Goal: Information Seeking & Learning: Learn about a topic

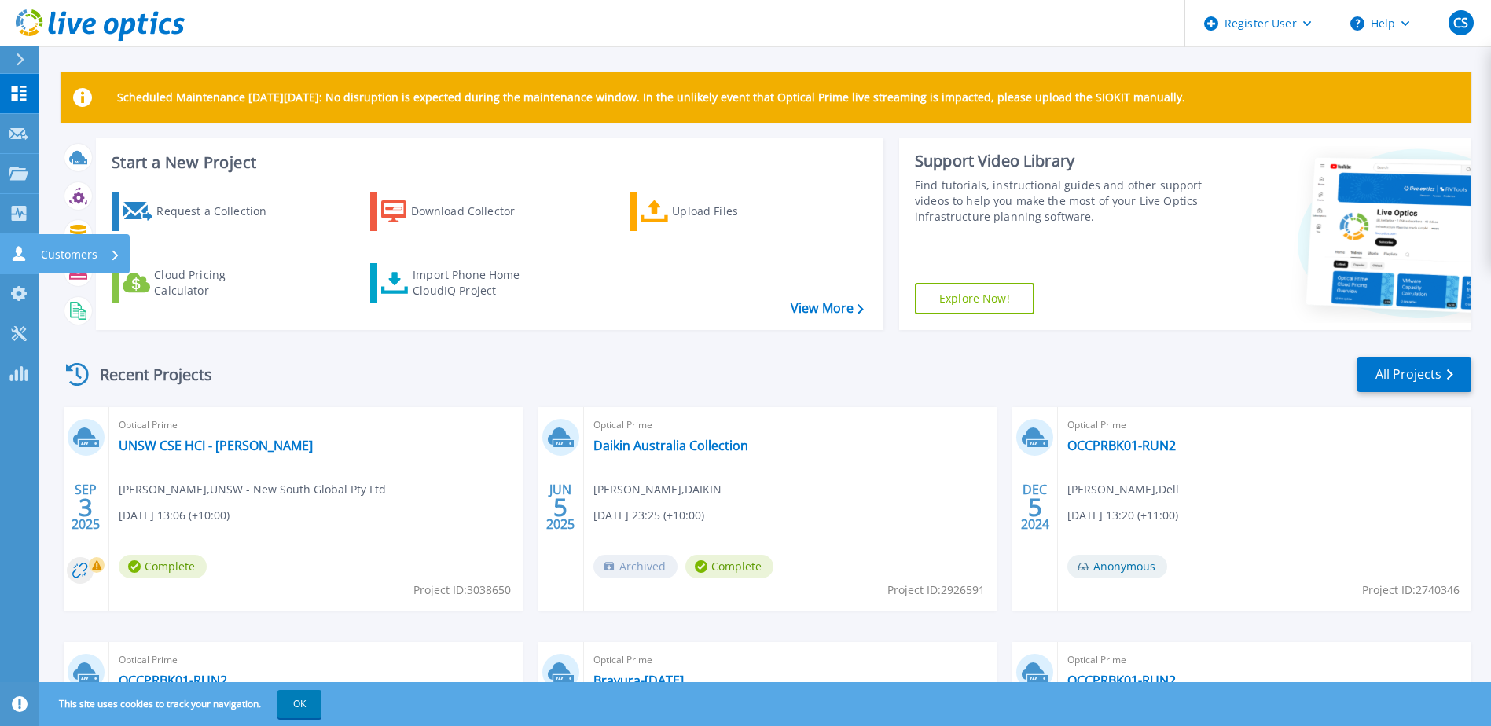
click at [17, 252] on icon at bounding box center [19, 253] width 13 height 15
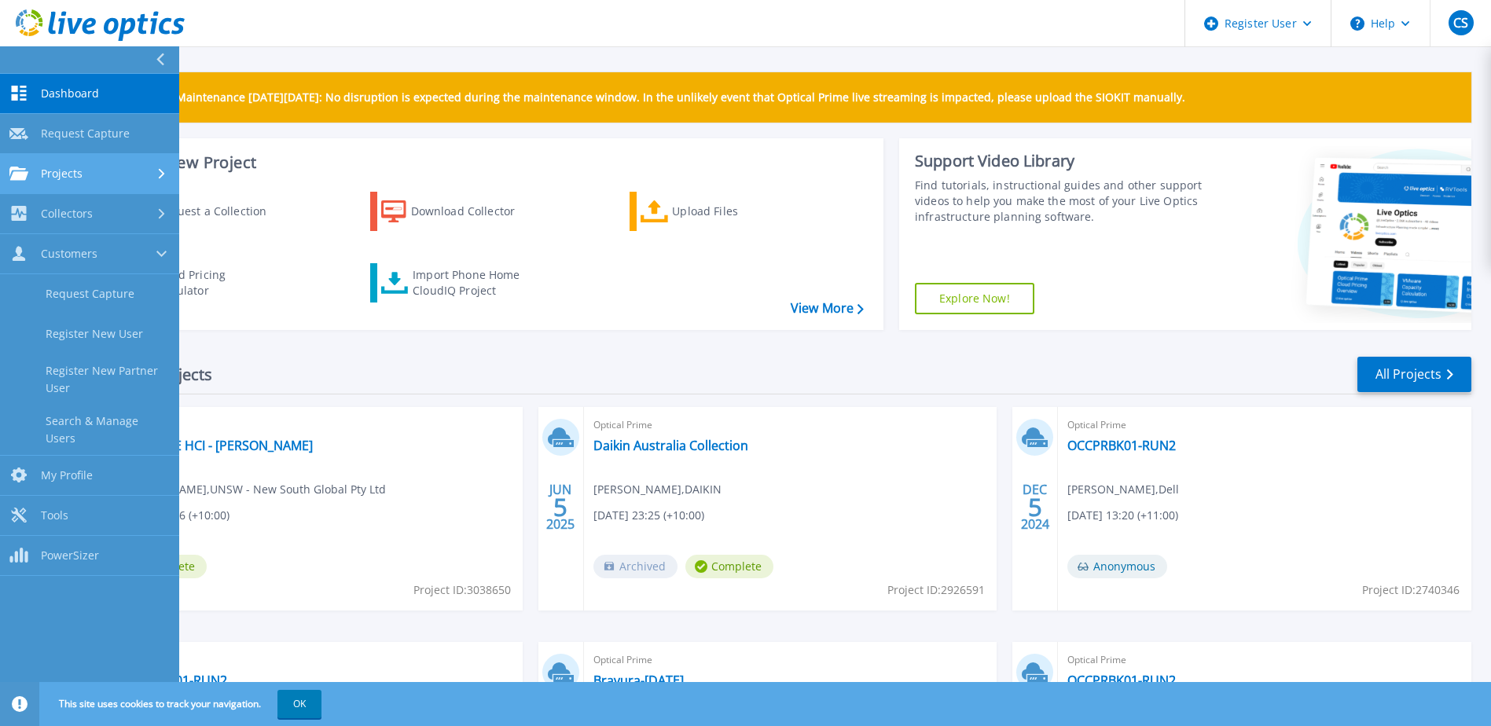
click at [97, 177] on div "Projects" at bounding box center [89, 174] width 160 height 14
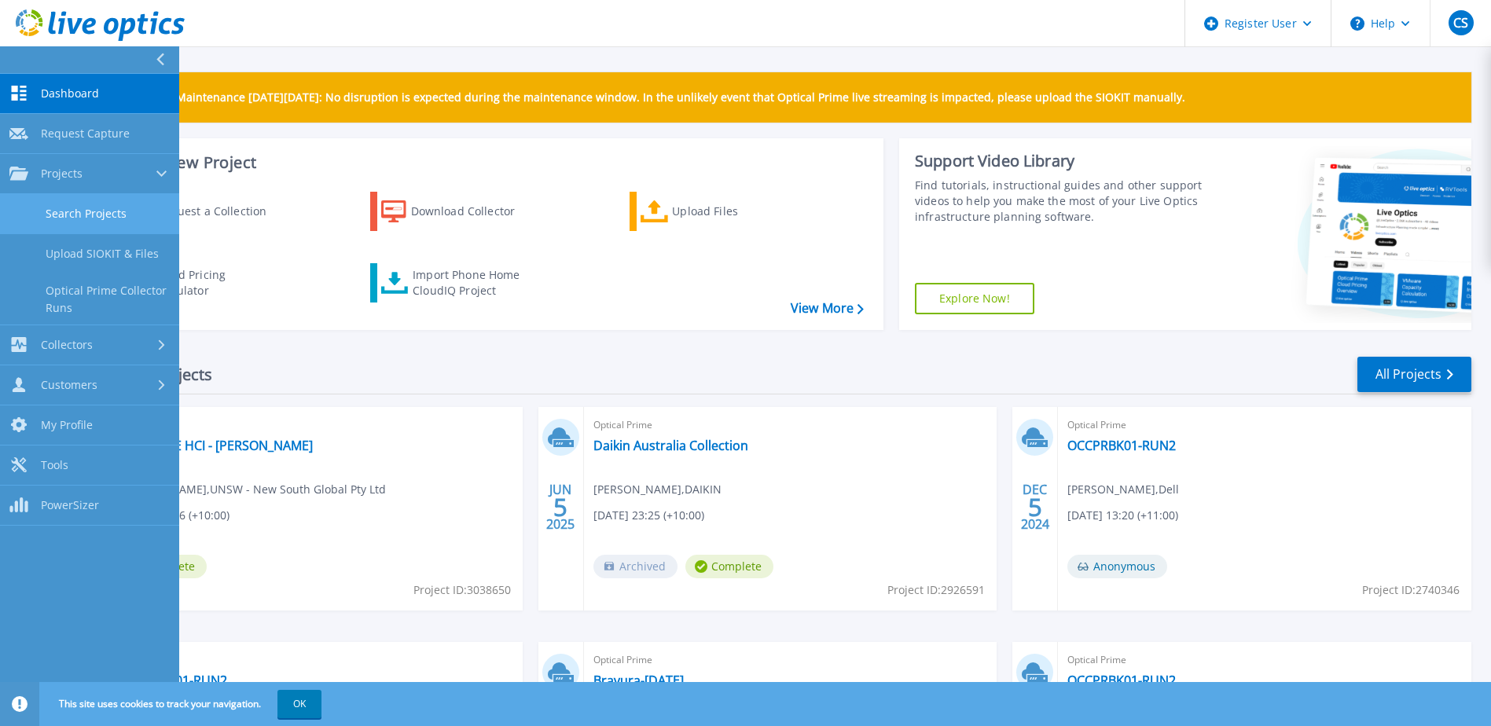
click at [108, 213] on link "Search Projects" at bounding box center [89, 214] width 179 height 40
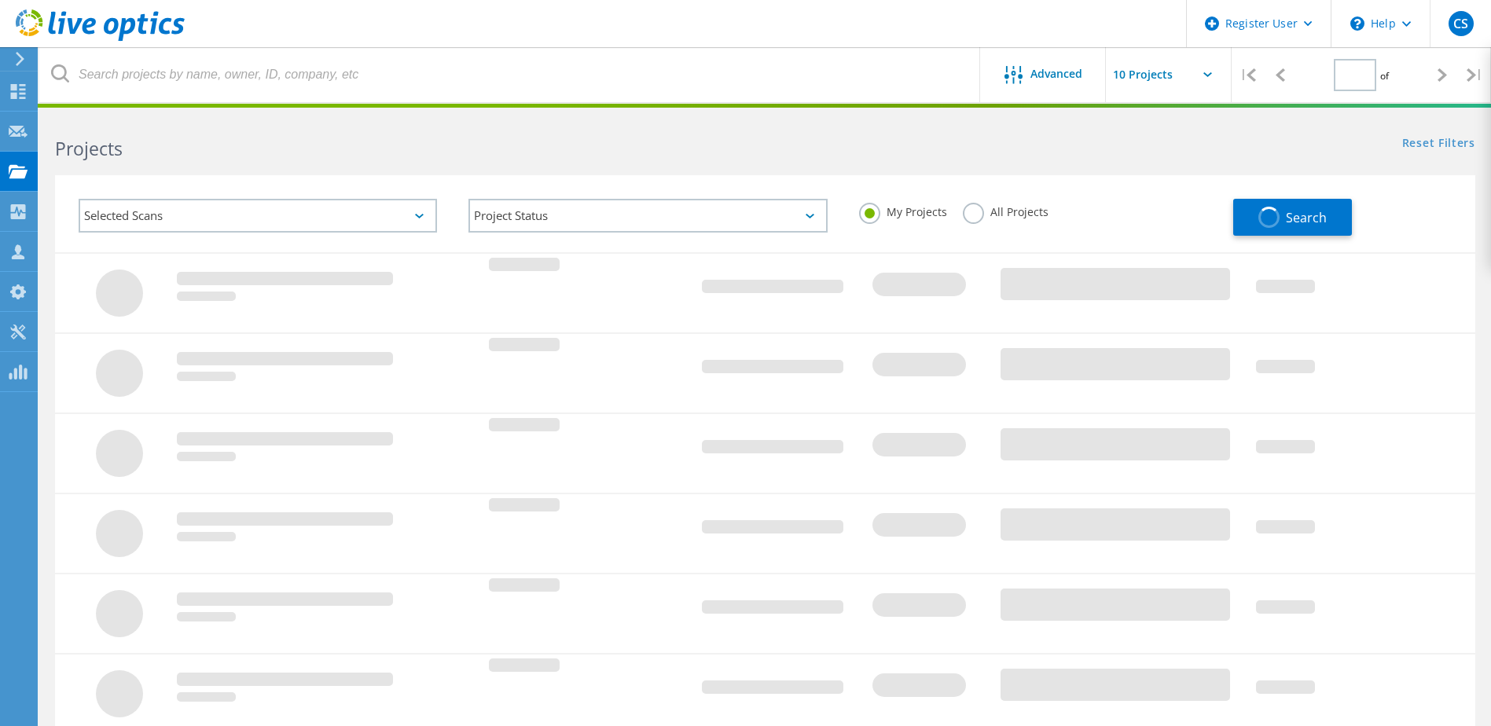
type input "1"
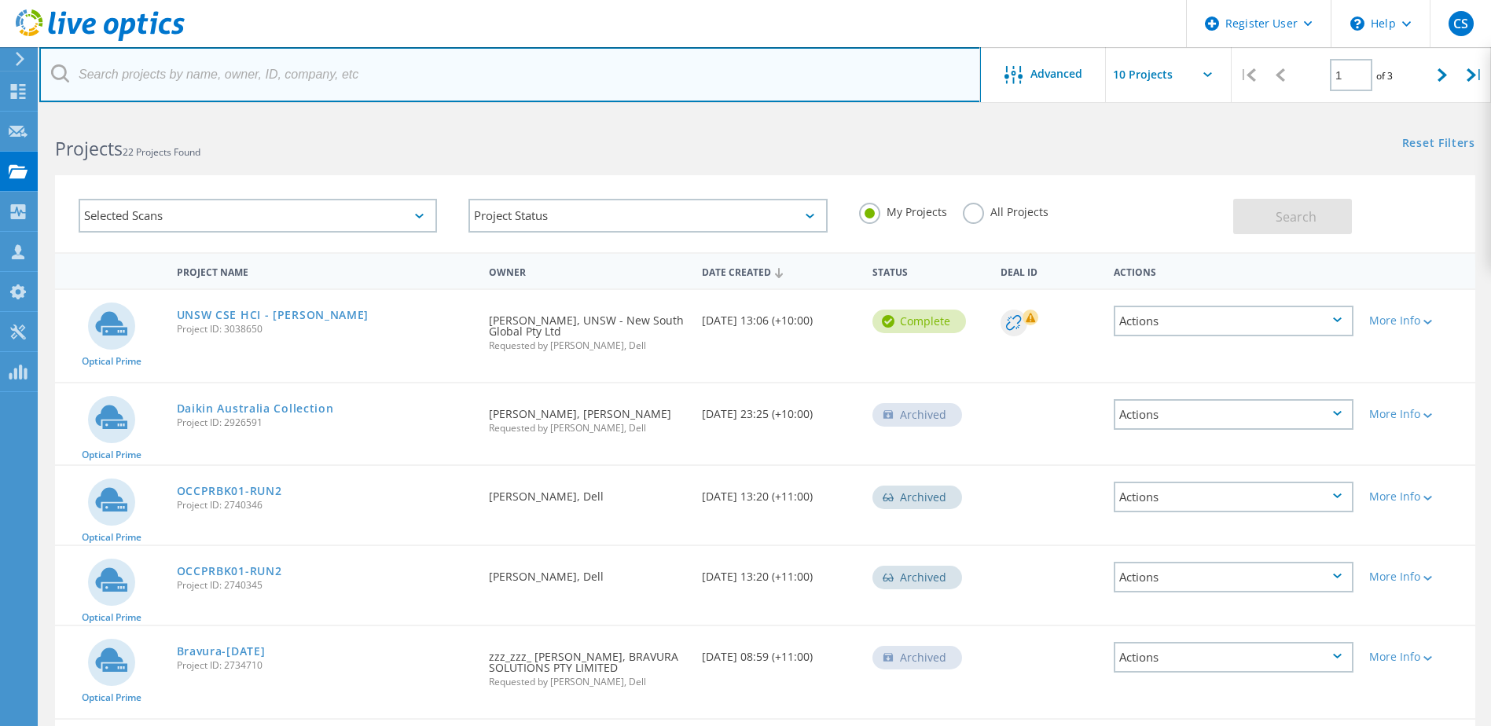
click at [300, 75] on input "text" at bounding box center [509, 74] width 941 height 55
type input "jim savage"
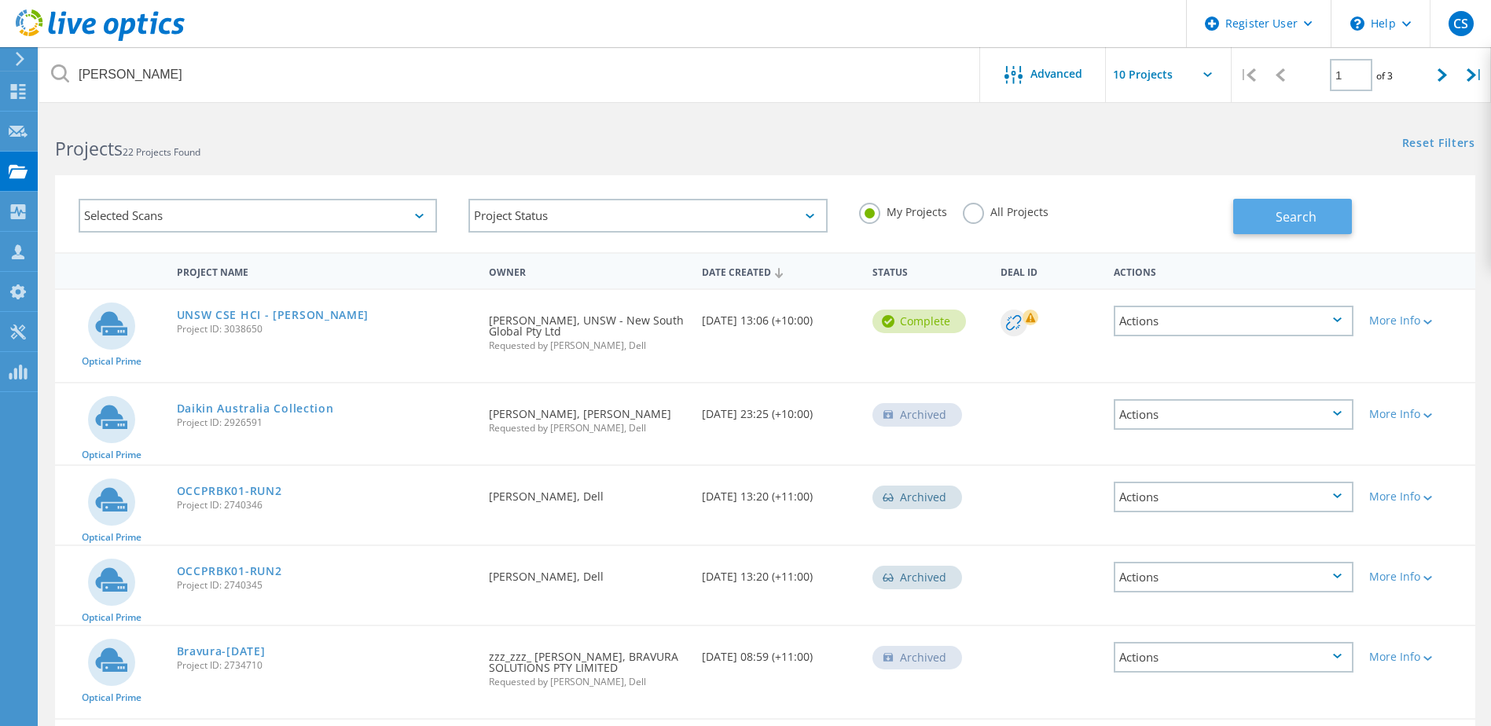
click at [1289, 223] on span "Search" at bounding box center [1295, 216] width 41 height 17
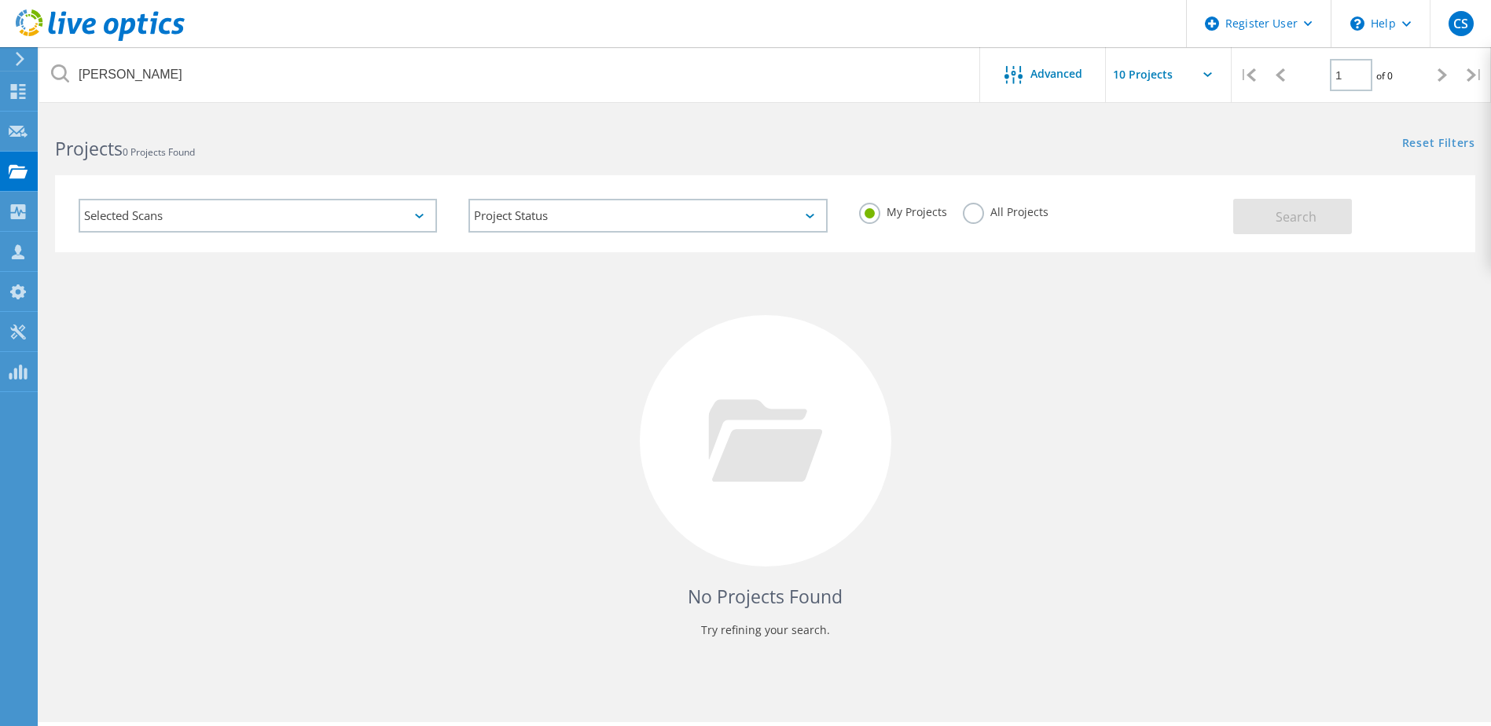
click at [422, 214] on icon at bounding box center [419, 216] width 9 height 5
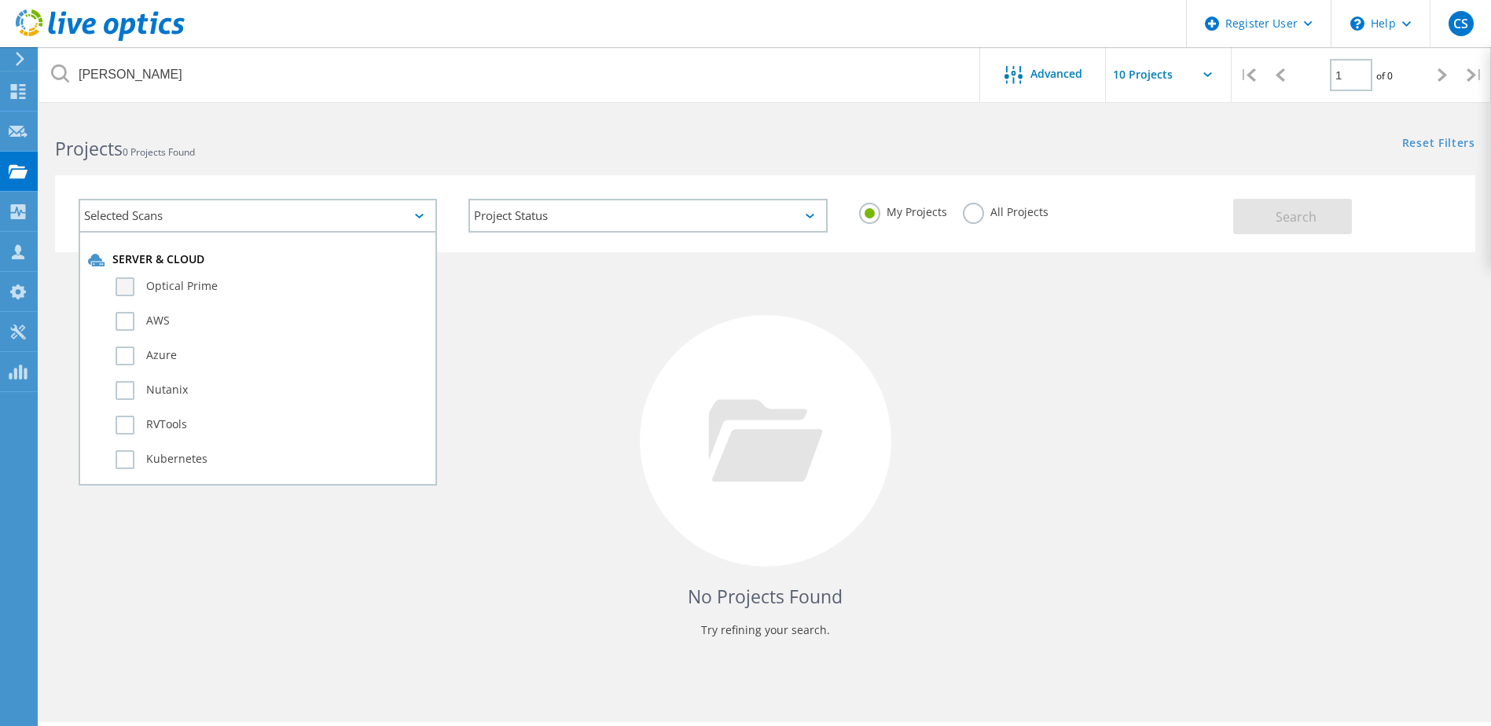
click at [197, 284] on label "Optical Prime" at bounding box center [272, 286] width 312 height 19
click at [0, 0] on input "Optical Prime" at bounding box center [0, 0] width 0 height 0
click at [1304, 223] on span "Search" at bounding box center [1295, 216] width 41 height 17
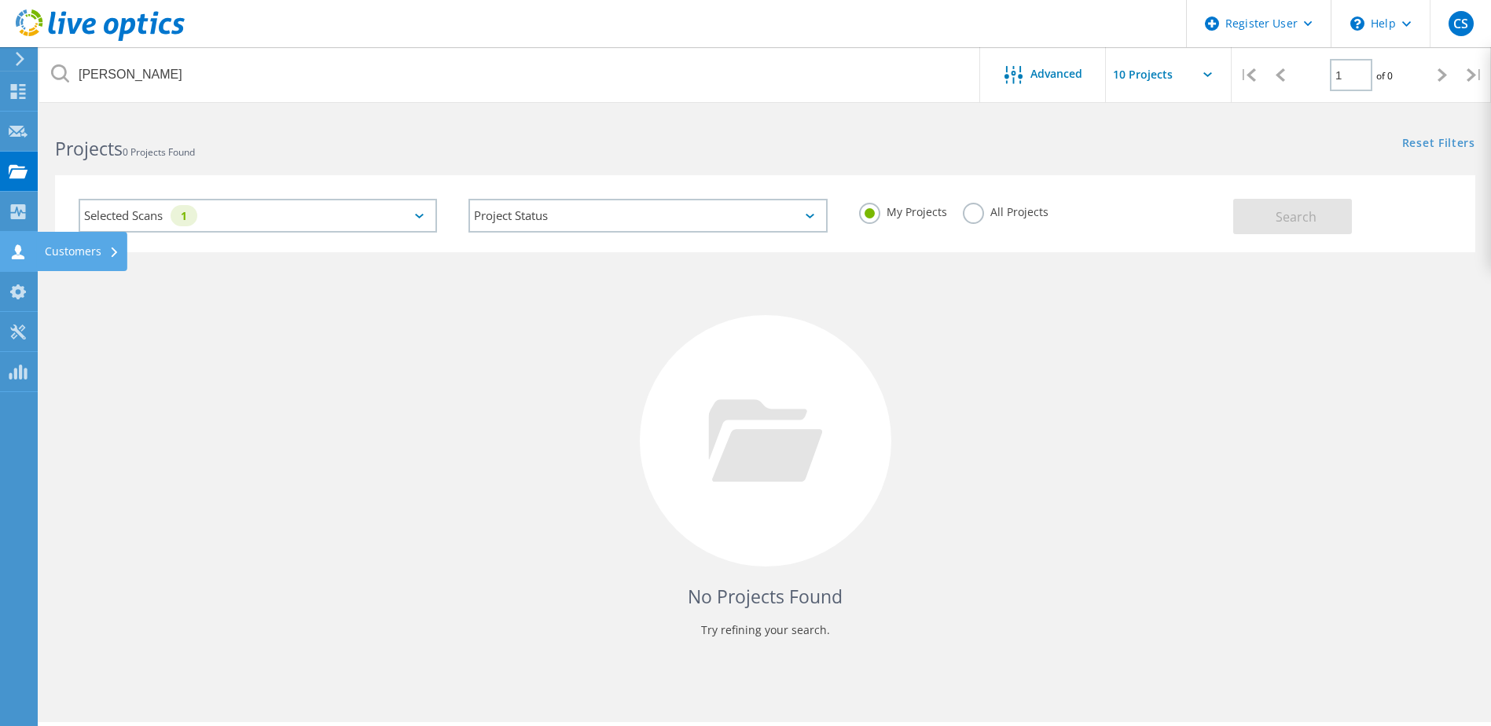
click at [19, 246] on use at bounding box center [18, 251] width 13 height 15
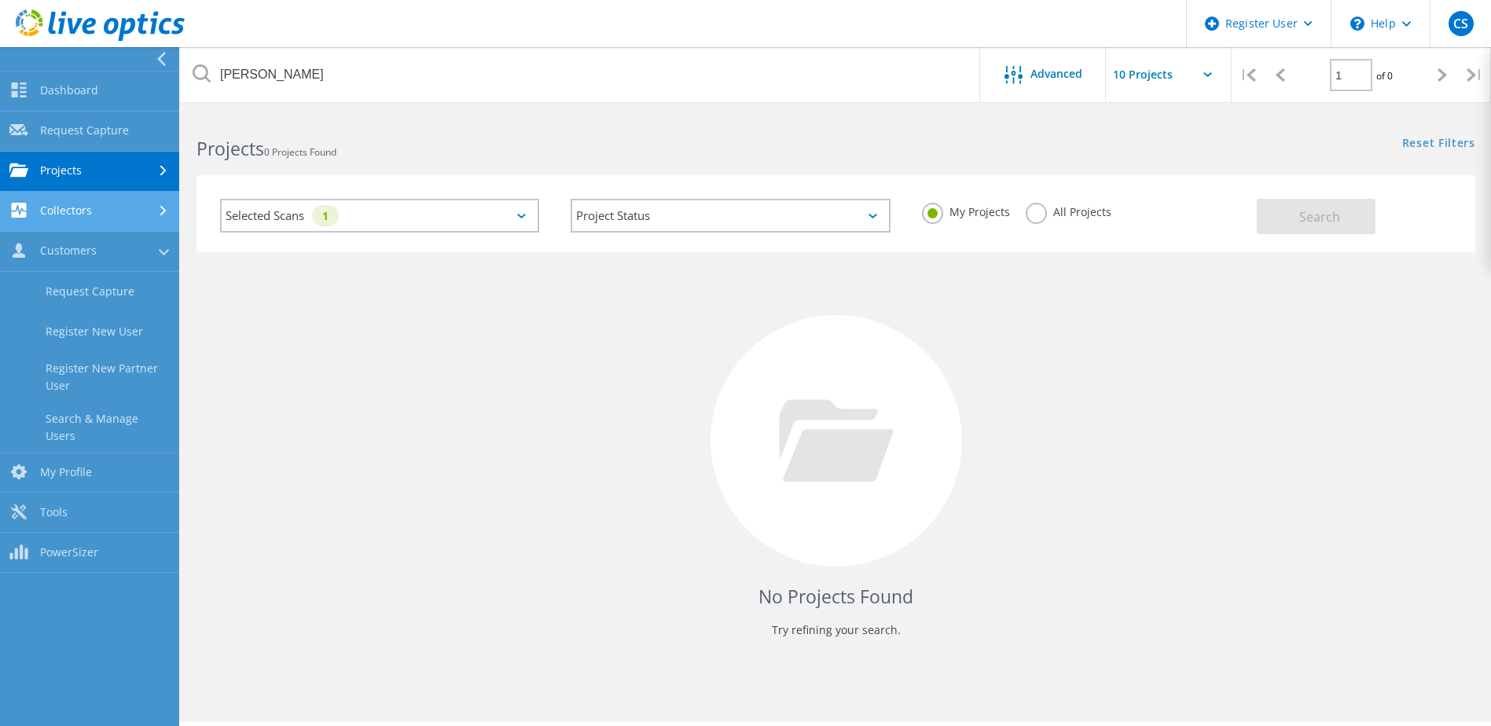
click at [99, 215] on link "Collectors" at bounding box center [89, 212] width 179 height 40
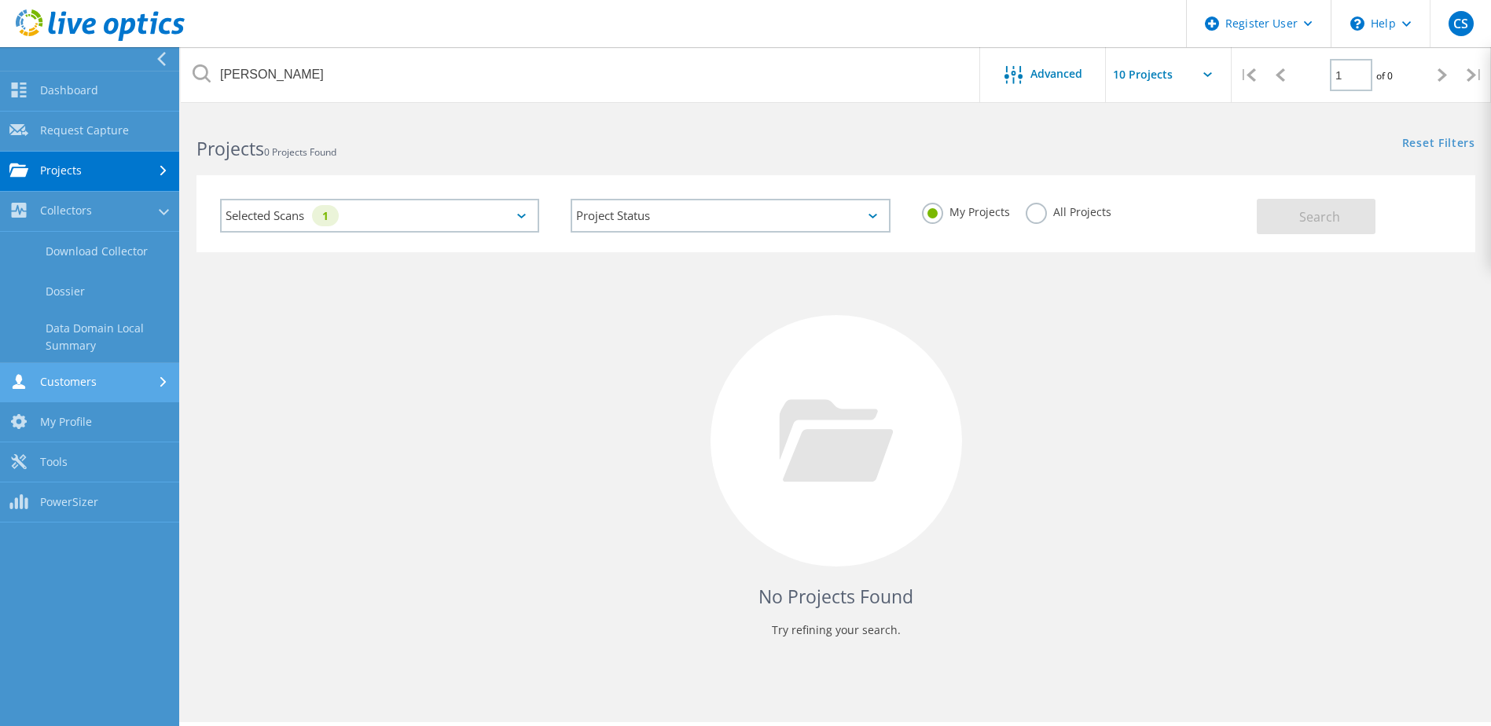
click at [123, 376] on link "Customers" at bounding box center [89, 383] width 179 height 40
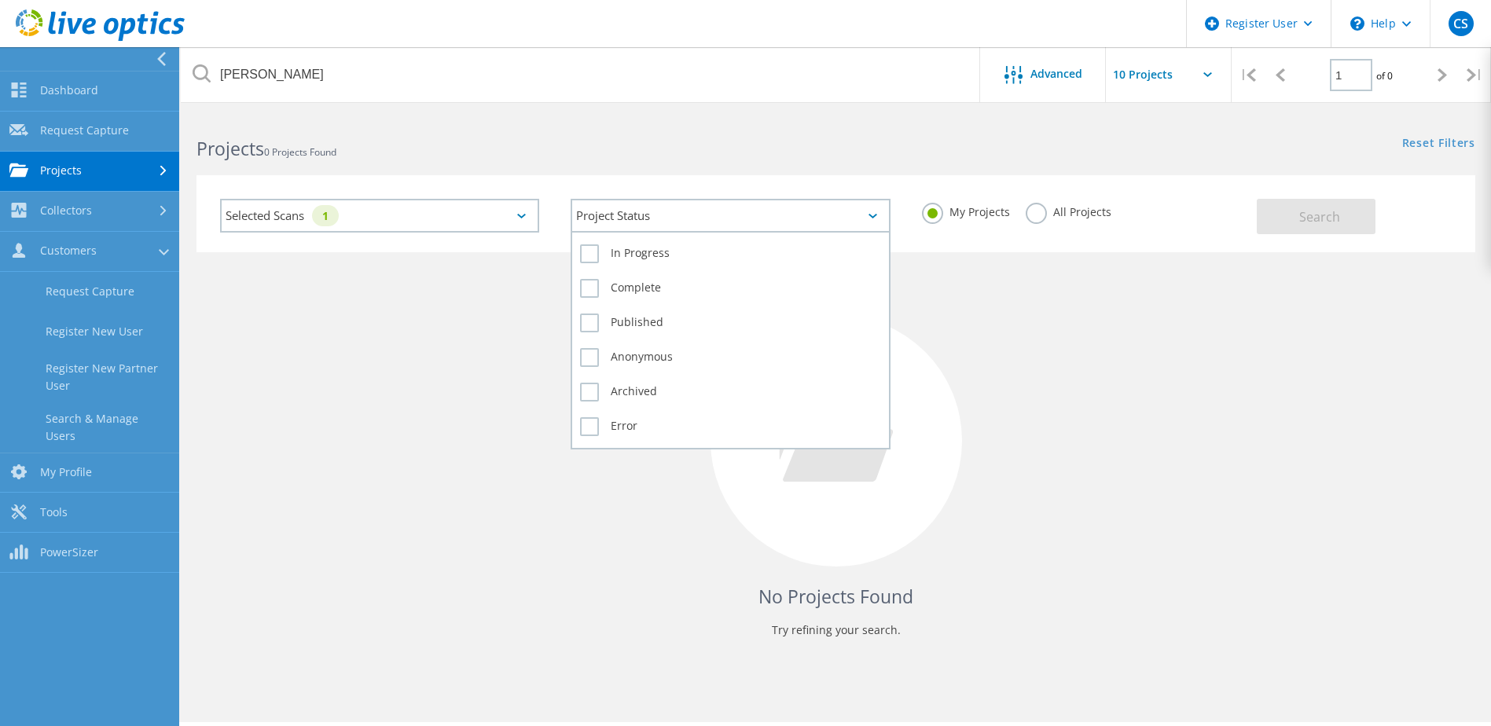
click at [710, 221] on div "Project Status" at bounding box center [729, 216] width 319 height 34
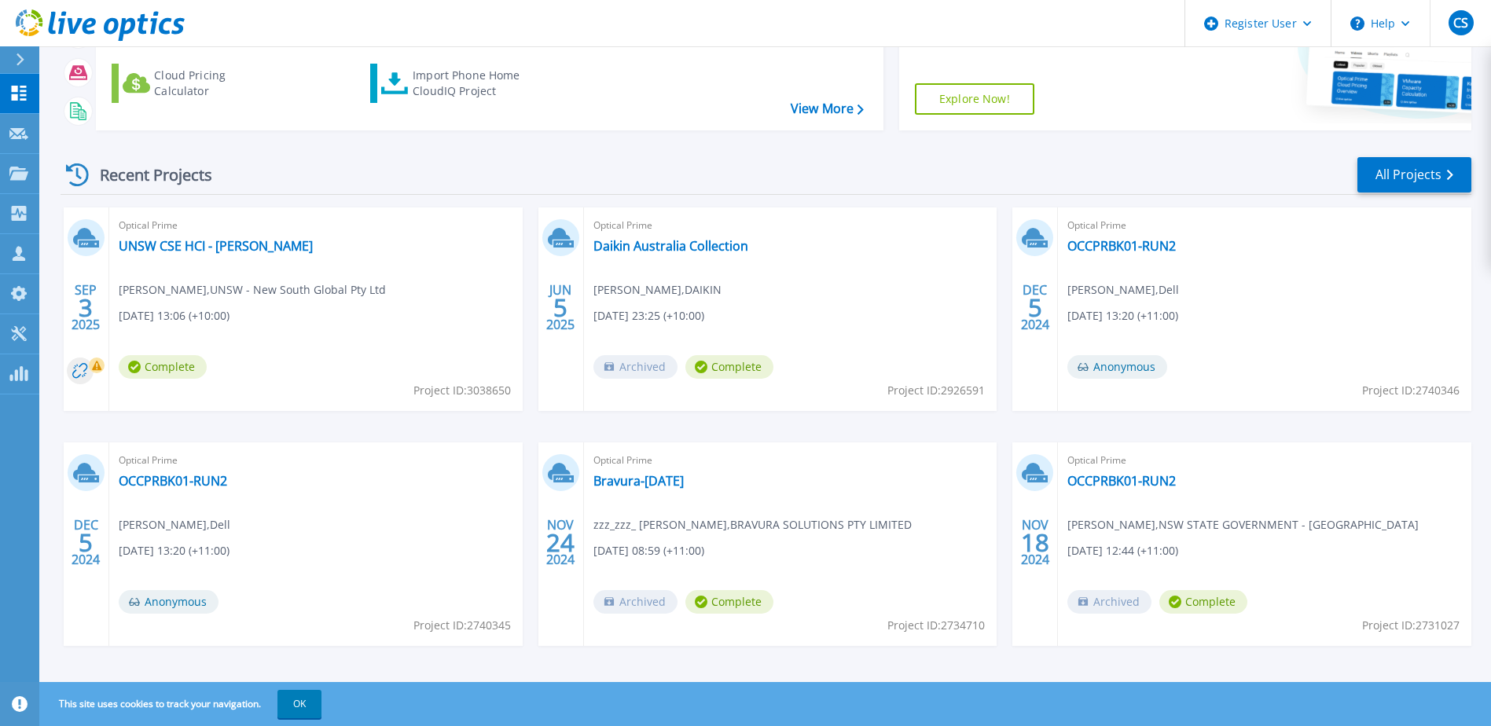
scroll to position [211, 0]
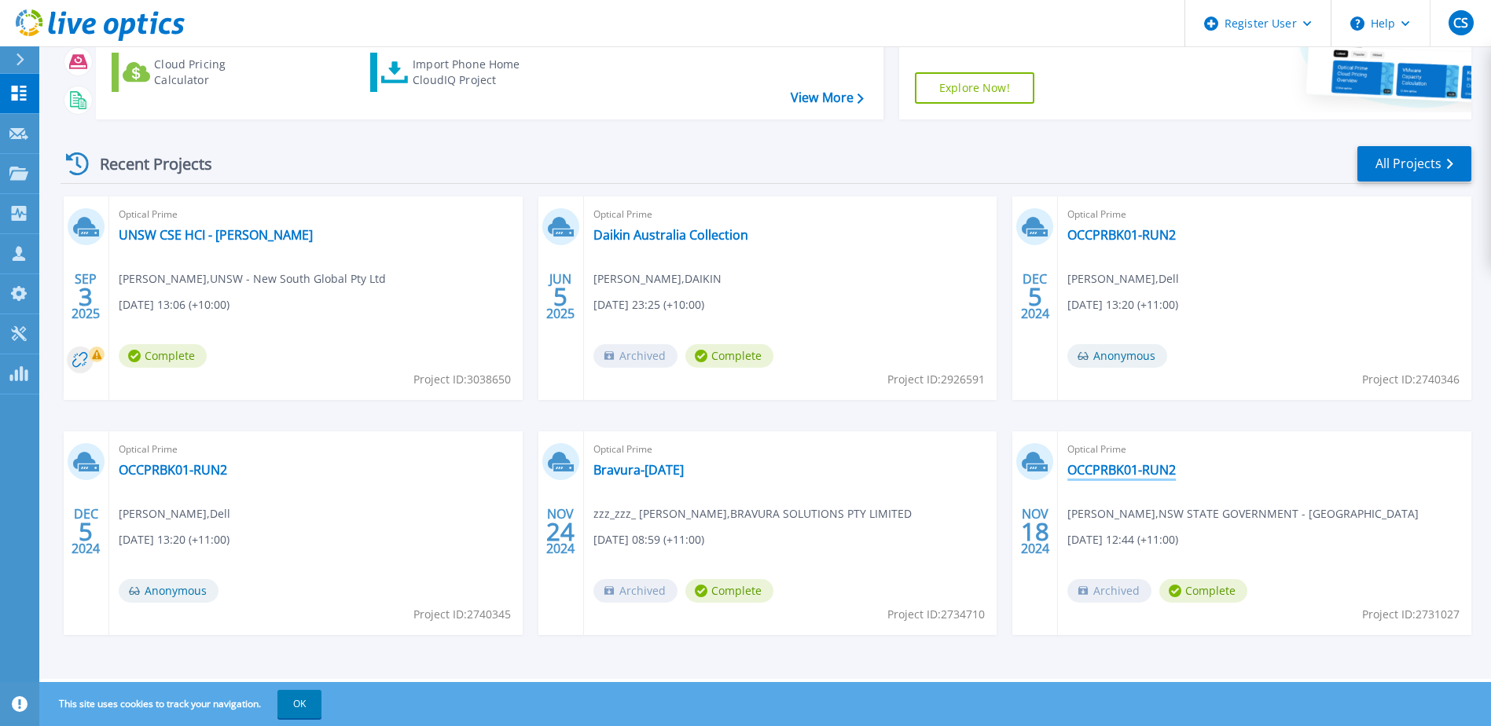
click at [1102, 470] on link "OCCPRBK01-RUN2" at bounding box center [1121, 470] width 108 height 16
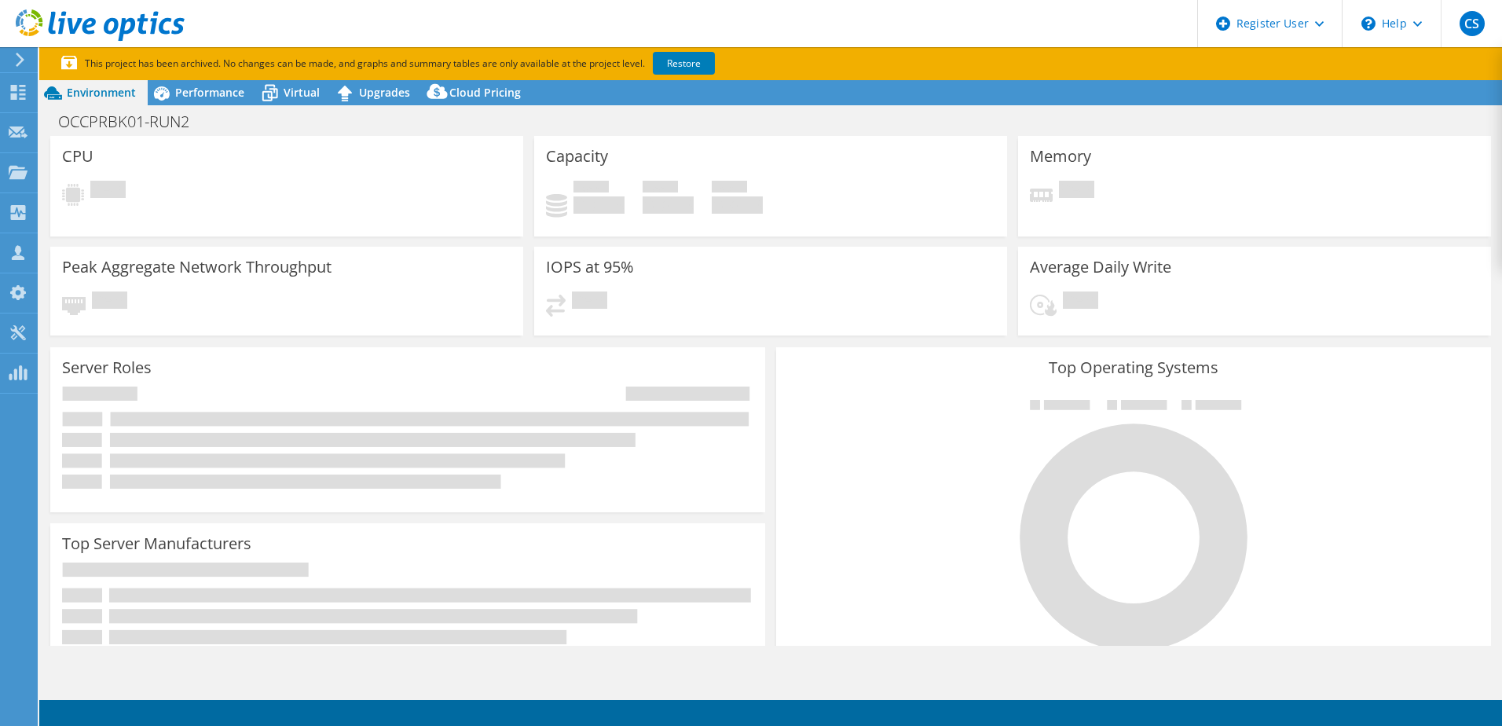
select select "[GEOGRAPHIC_DATA]"
select select "AUD"
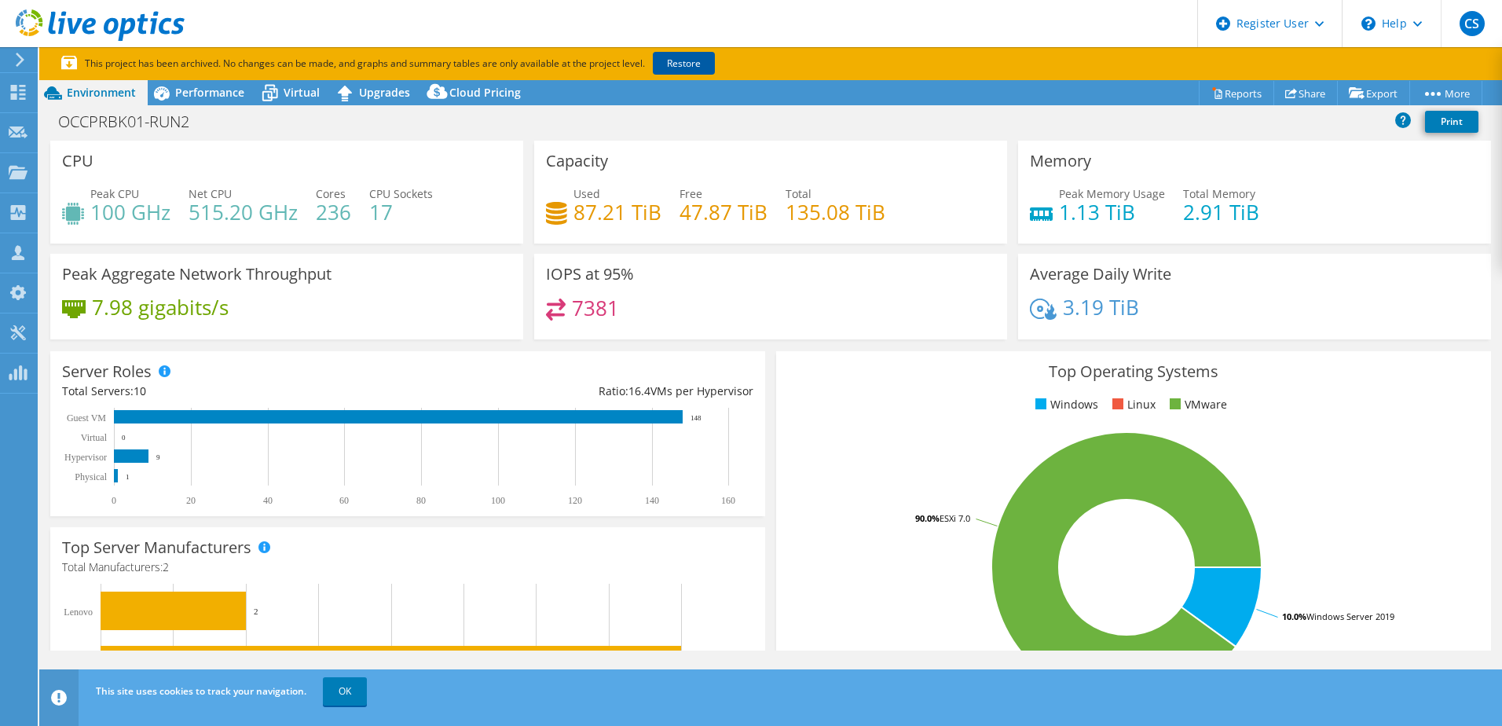
click at [681, 64] on link "Restore" at bounding box center [684, 63] width 62 height 23
click at [23, 89] on use at bounding box center [18, 92] width 15 height 15
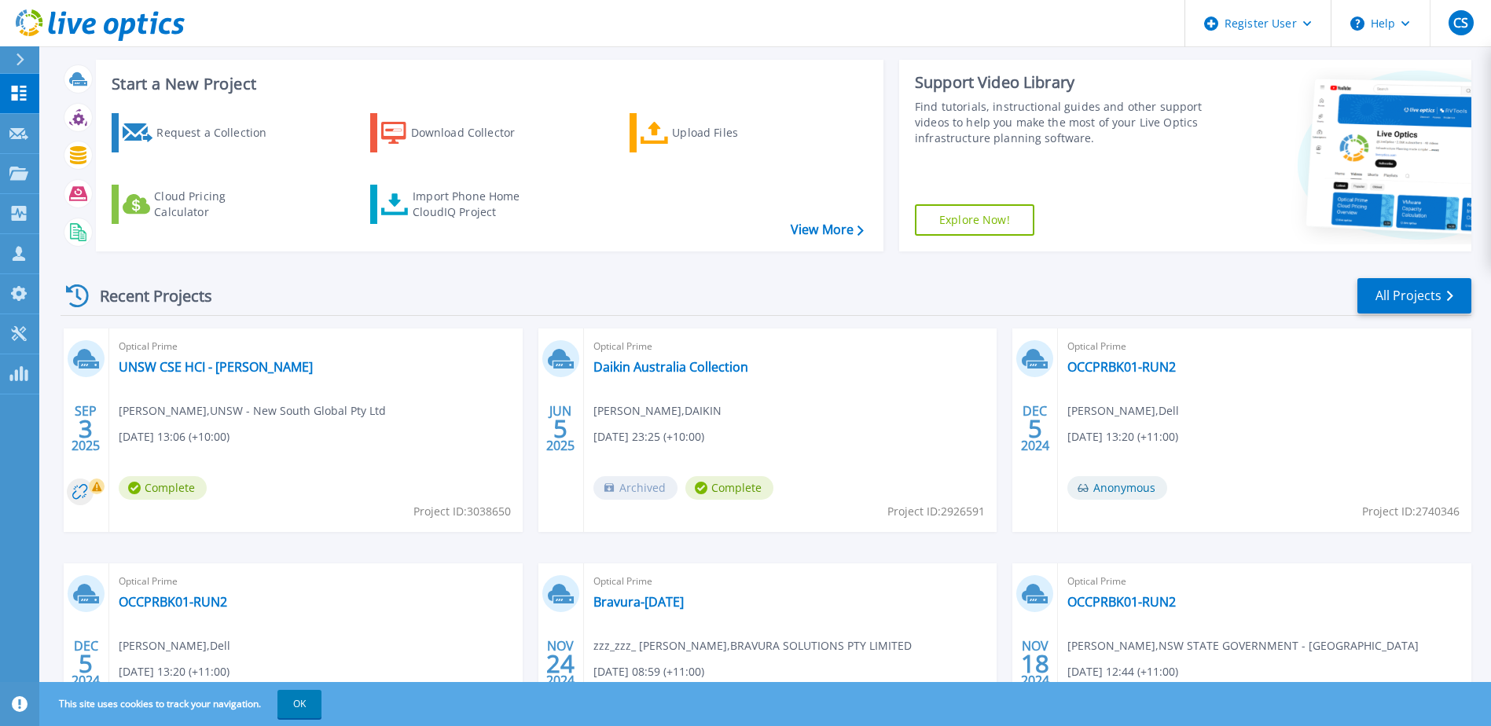
scroll to position [211, 0]
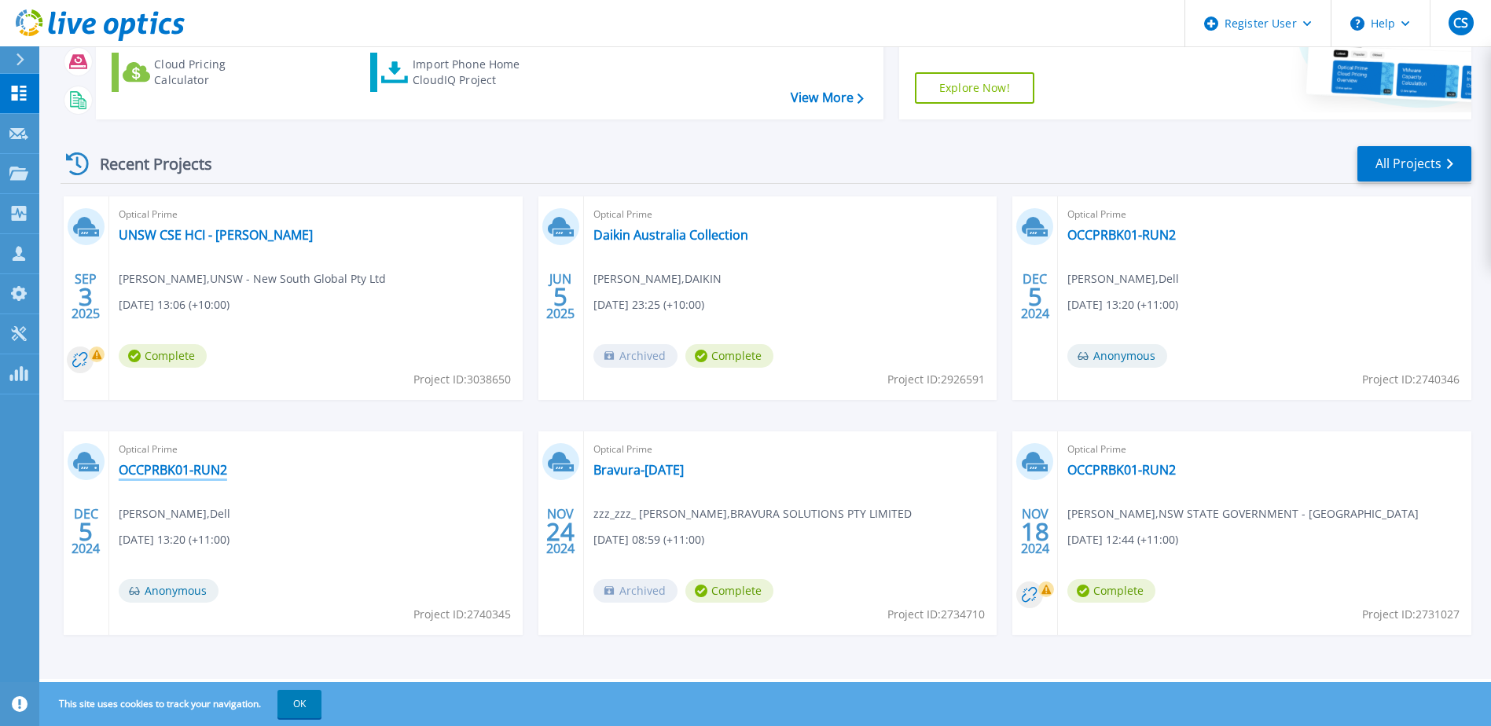
click at [161, 471] on link "OCCPRBK01-RUN2" at bounding box center [173, 470] width 108 height 16
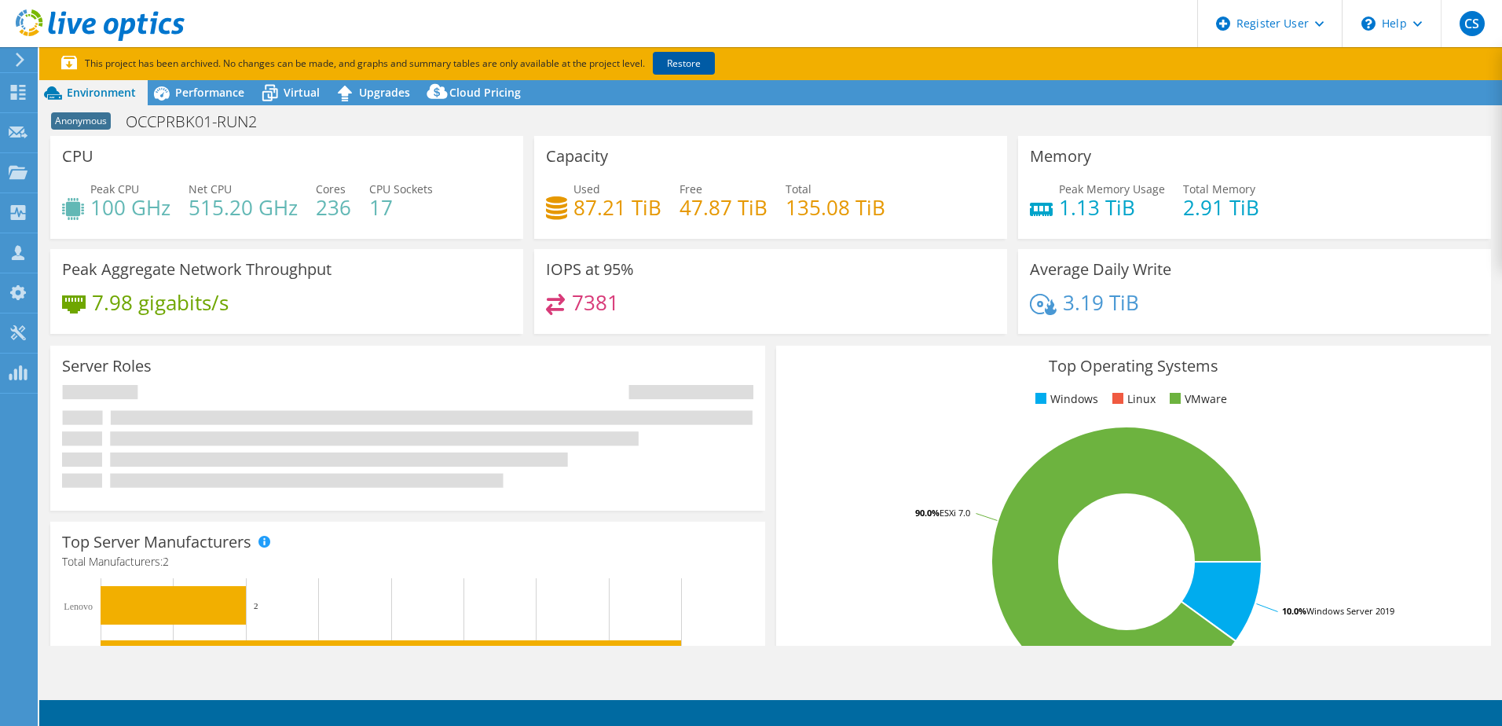
click at [706, 66] on link "Restore" at bounding box center [684, 63] width 62 height 23
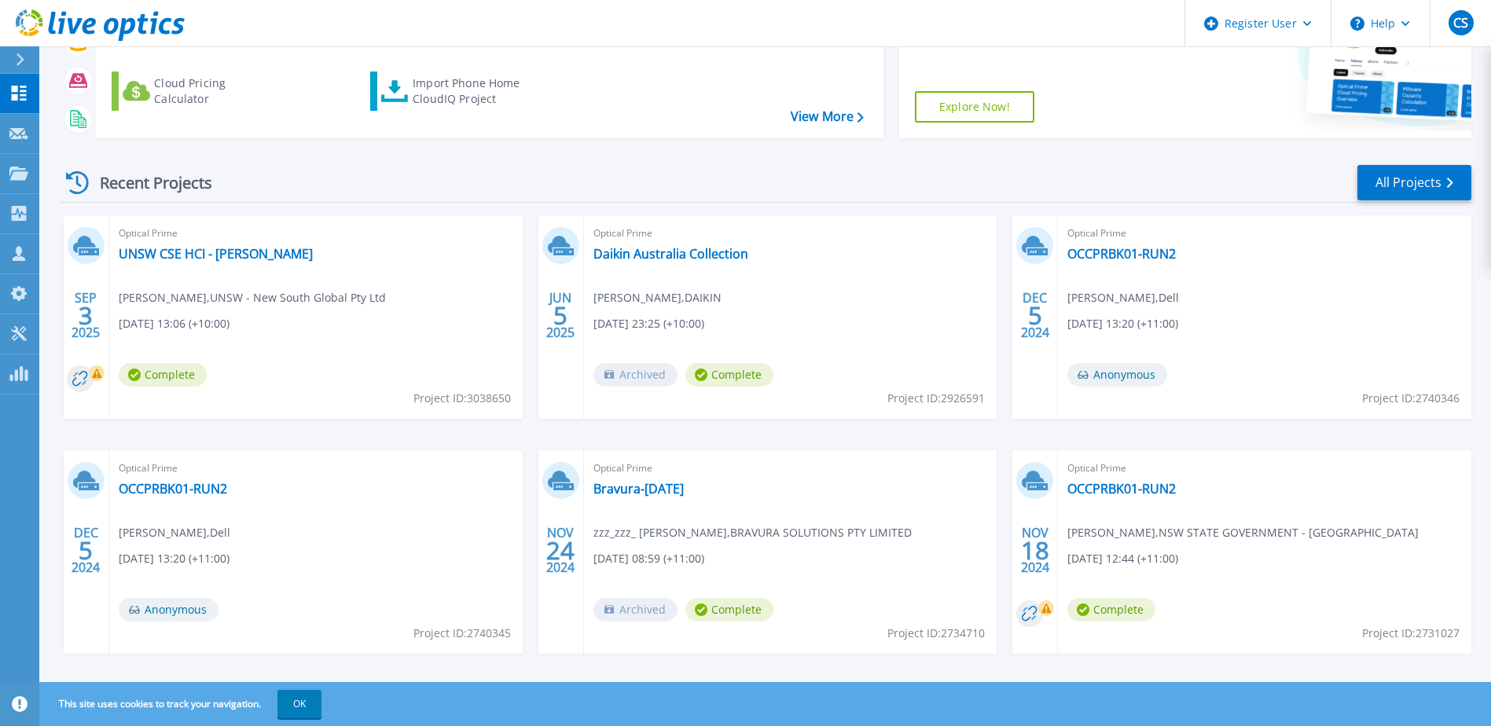
scroll to position [211, 0]
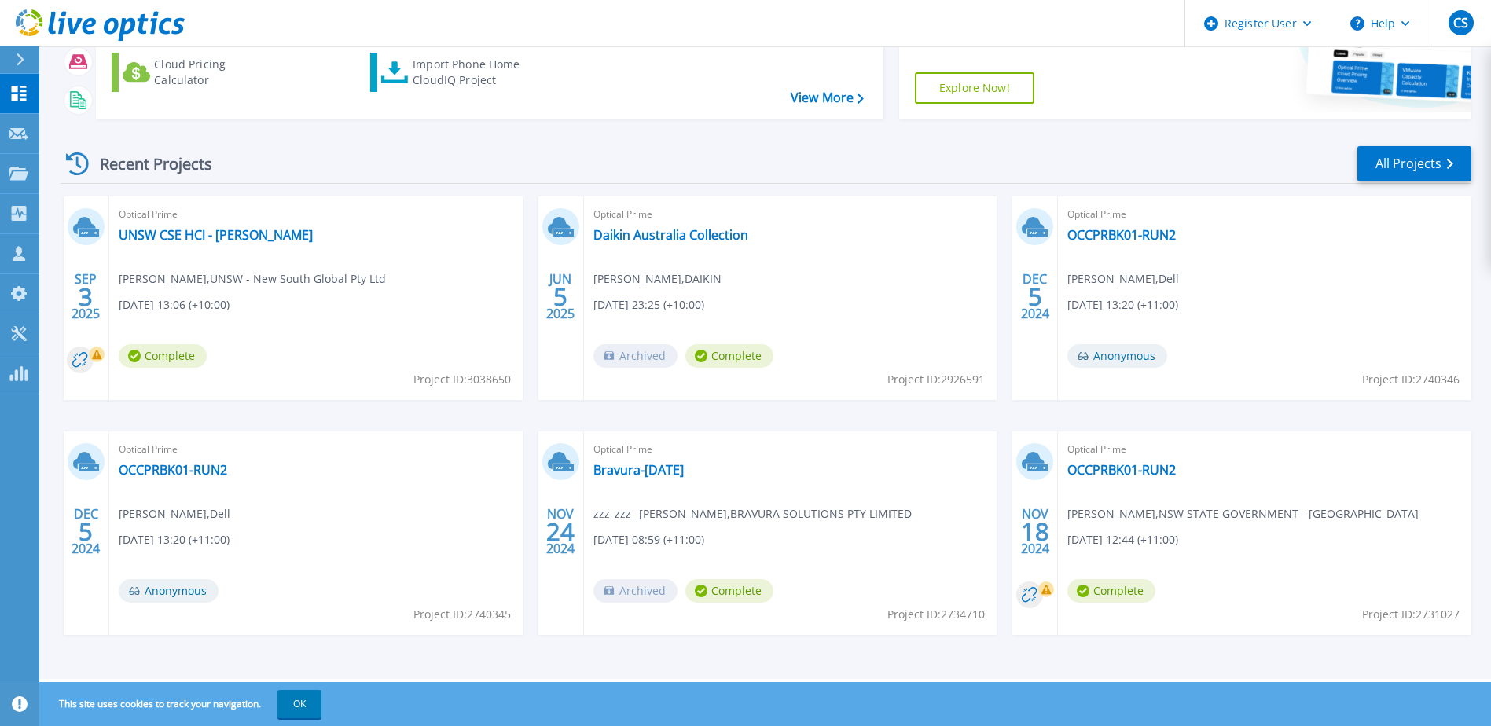
click at [140, 167] on div "Recent Projects" at bounding box center [147, 164] width 173 height 39
click at [1401, 158] on link "All Projects" at bounding box center [1414, 163] width 114 height 35
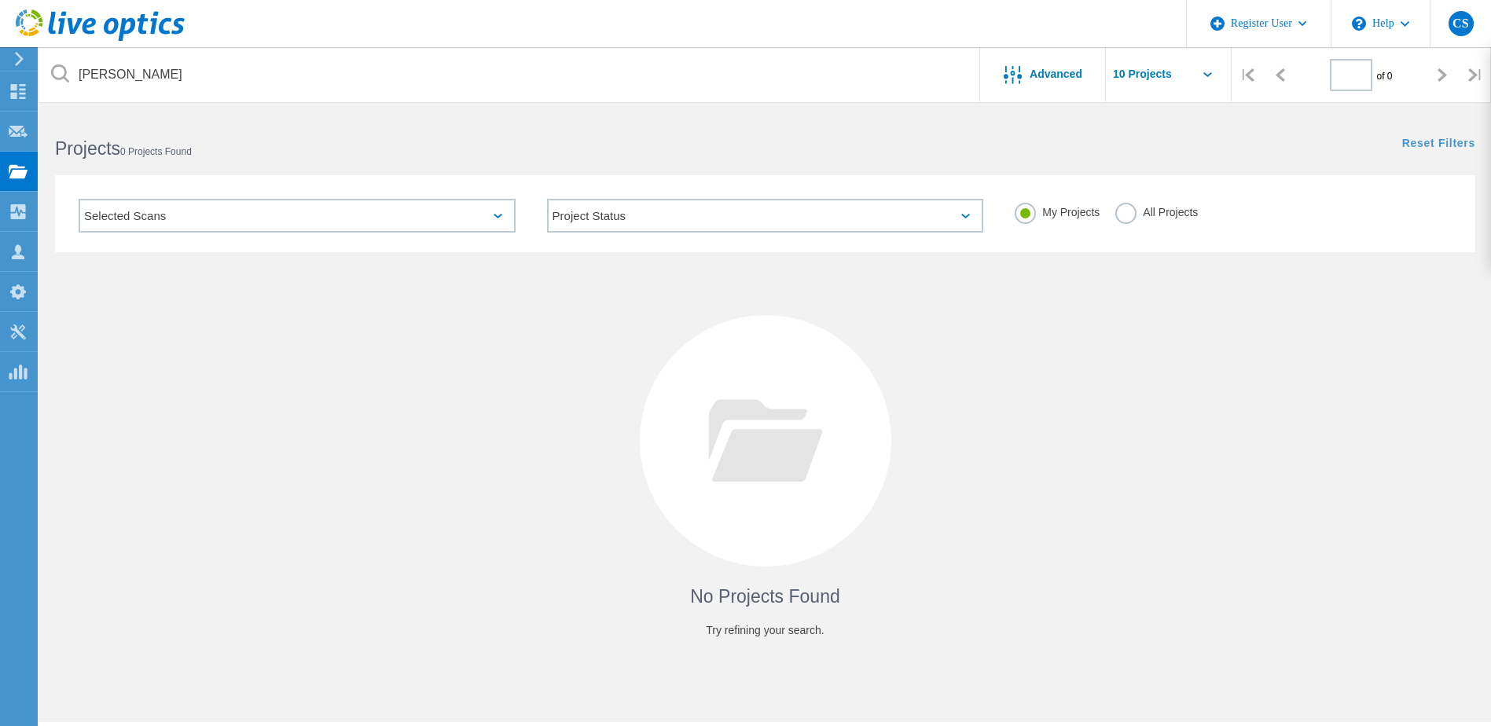
type input "1"
click at [418, 218] on icon at bounding box center [419, 216] width 9 height 5
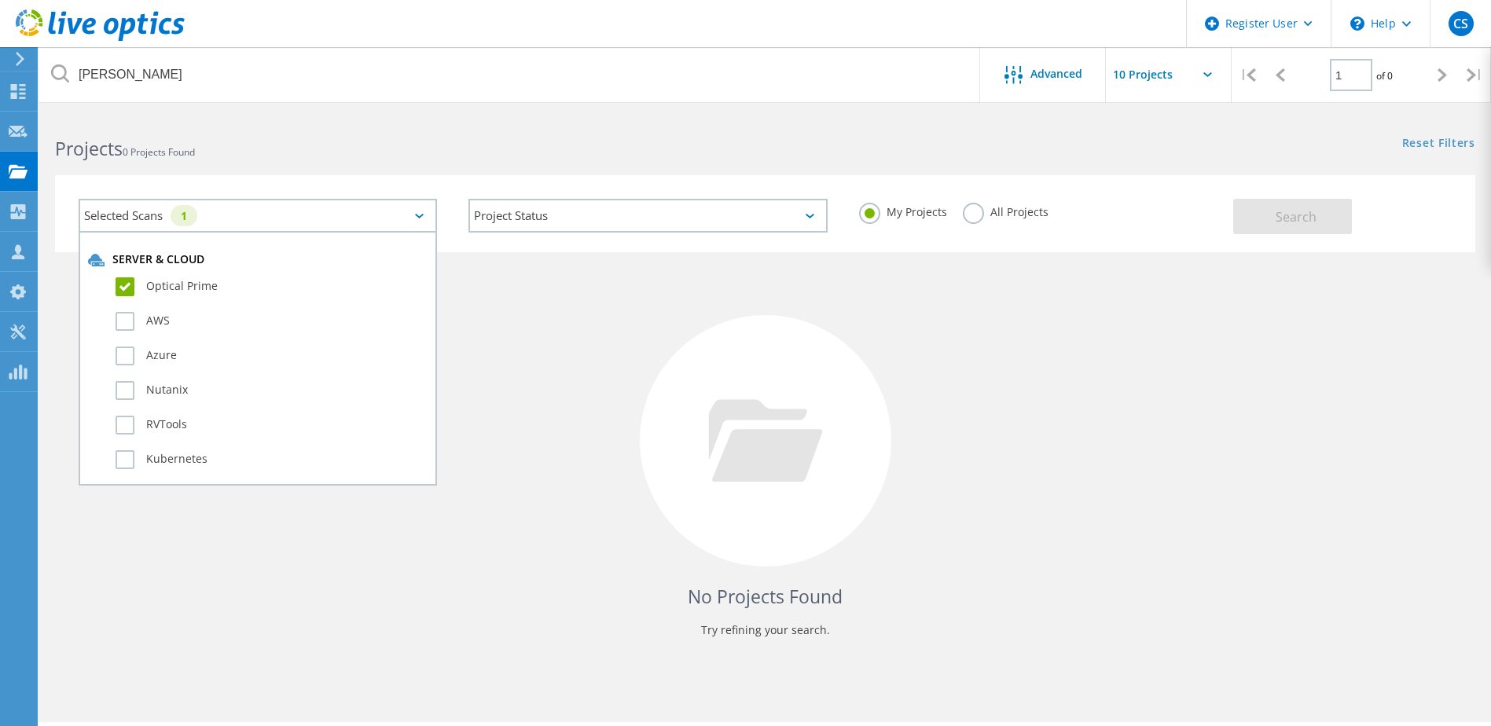
click at [132, 284] on label "Optical Prime" at bounding box center [272, 286] width 312 height 19
click at [0, 0] on input "Optical Prime" at bounding box center [0, 0] width 0 height 0
click at [1256, 215] on button "Search" at bounding box center [1292, 216] width 119 height 35
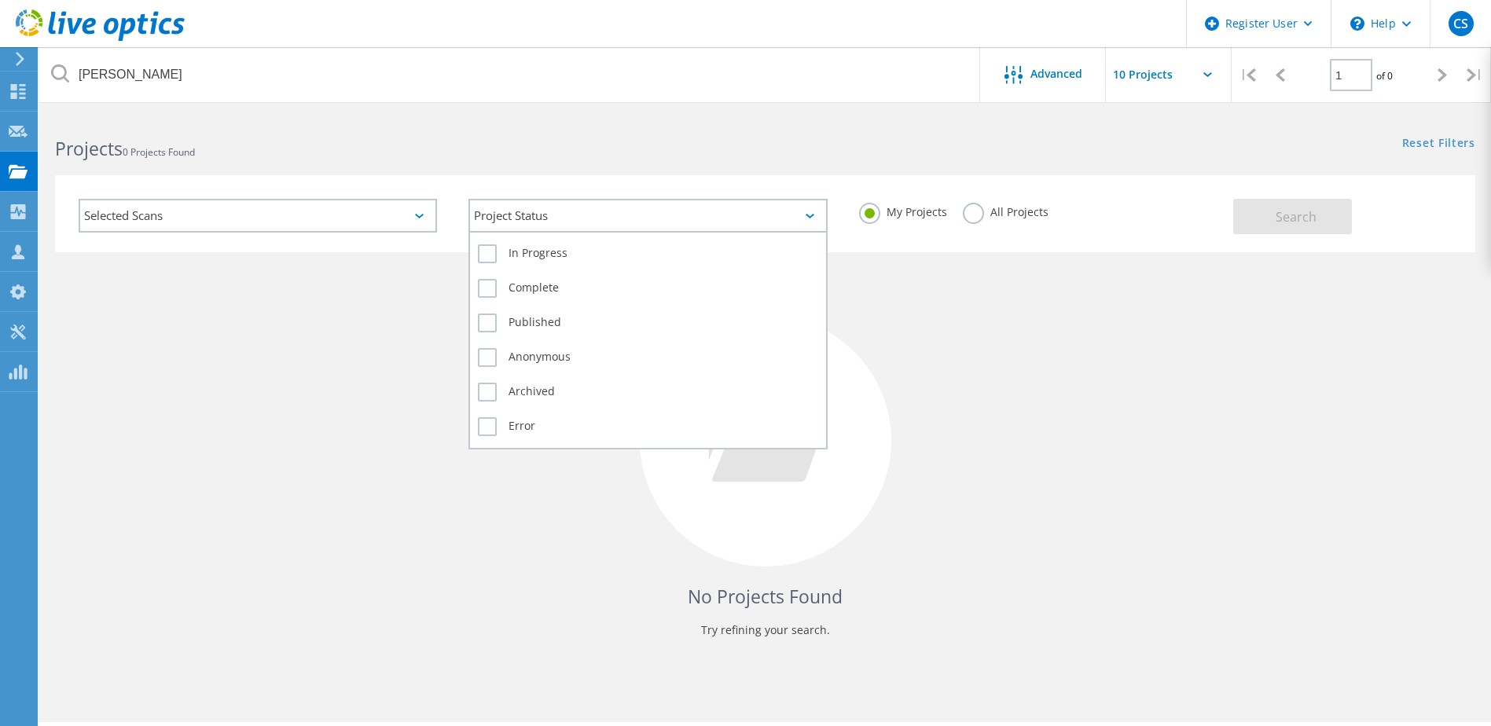
click at [808, 218] on icon at bounding box center [809, 216] width 9 height 5
click at [504, 287] on label "Complete" at bounding box center [647, 288] width 339 height 19
click at [0, 0] on input "Complete" at bounding box center [0, 0] width 0 height 0
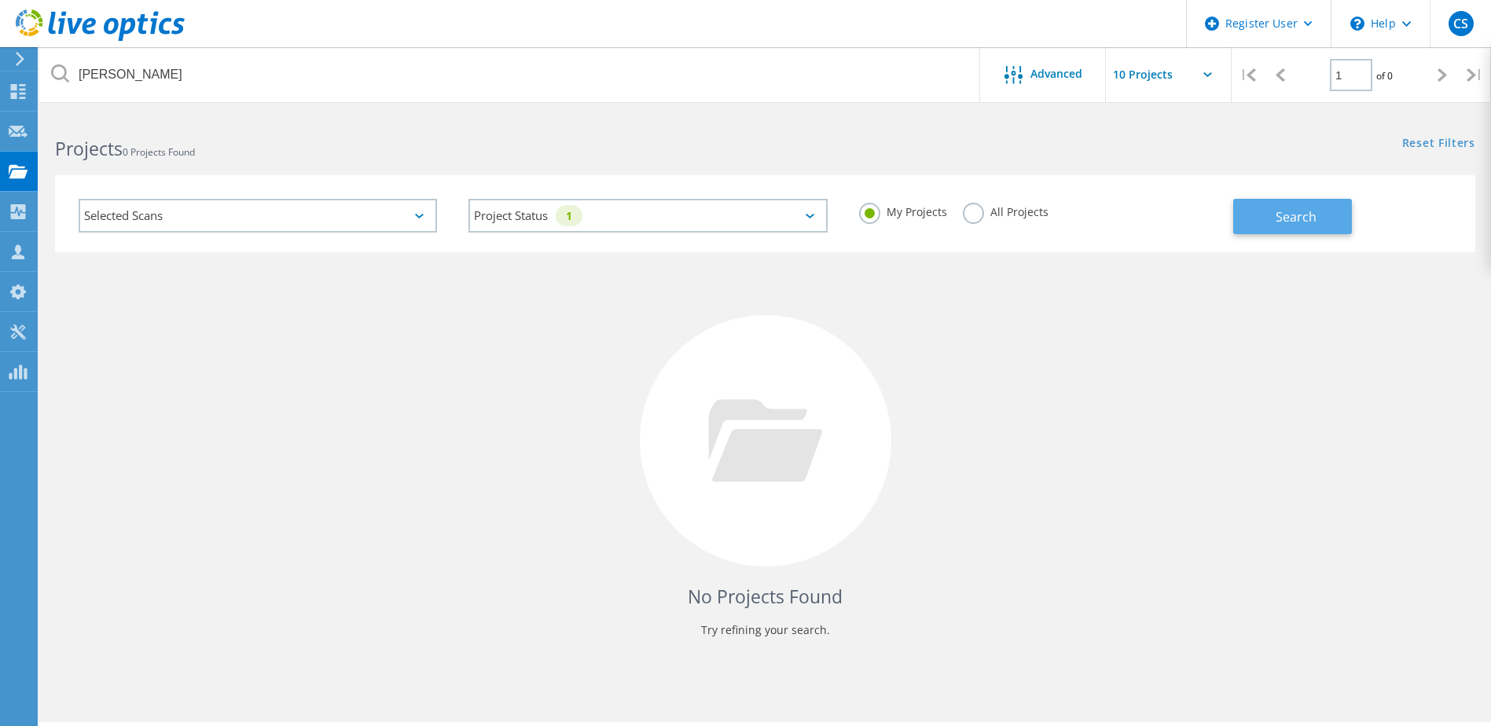
click at [1295, 225] on span "Search" at bounding box center [1295, 216] width 41 height 17
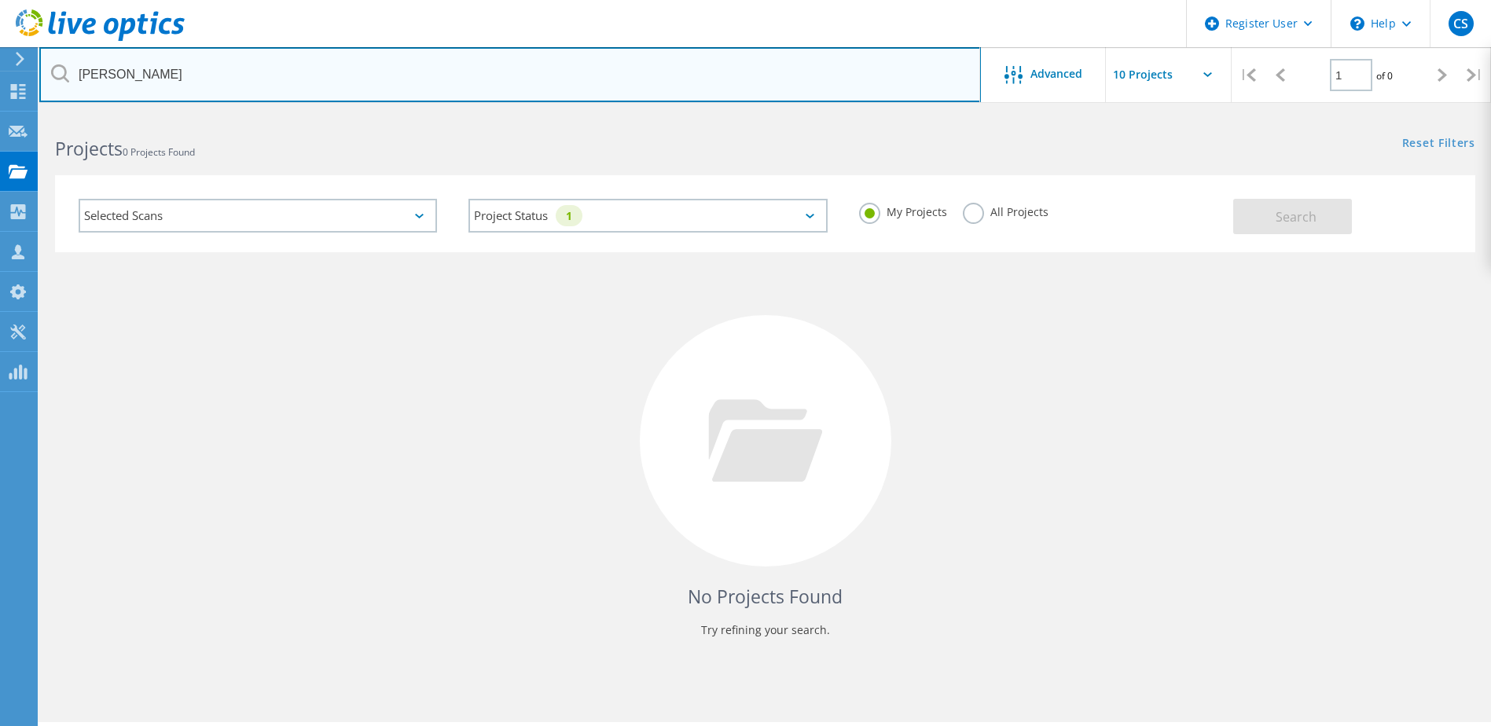
drag, startPoint x: 187, startPoint y: 84, endPoint x: 72, endPoint y: 75, distance: 115.1
click at [72, 75] on input "jim savage" at bounding box center [509, 74] width 941 height 55
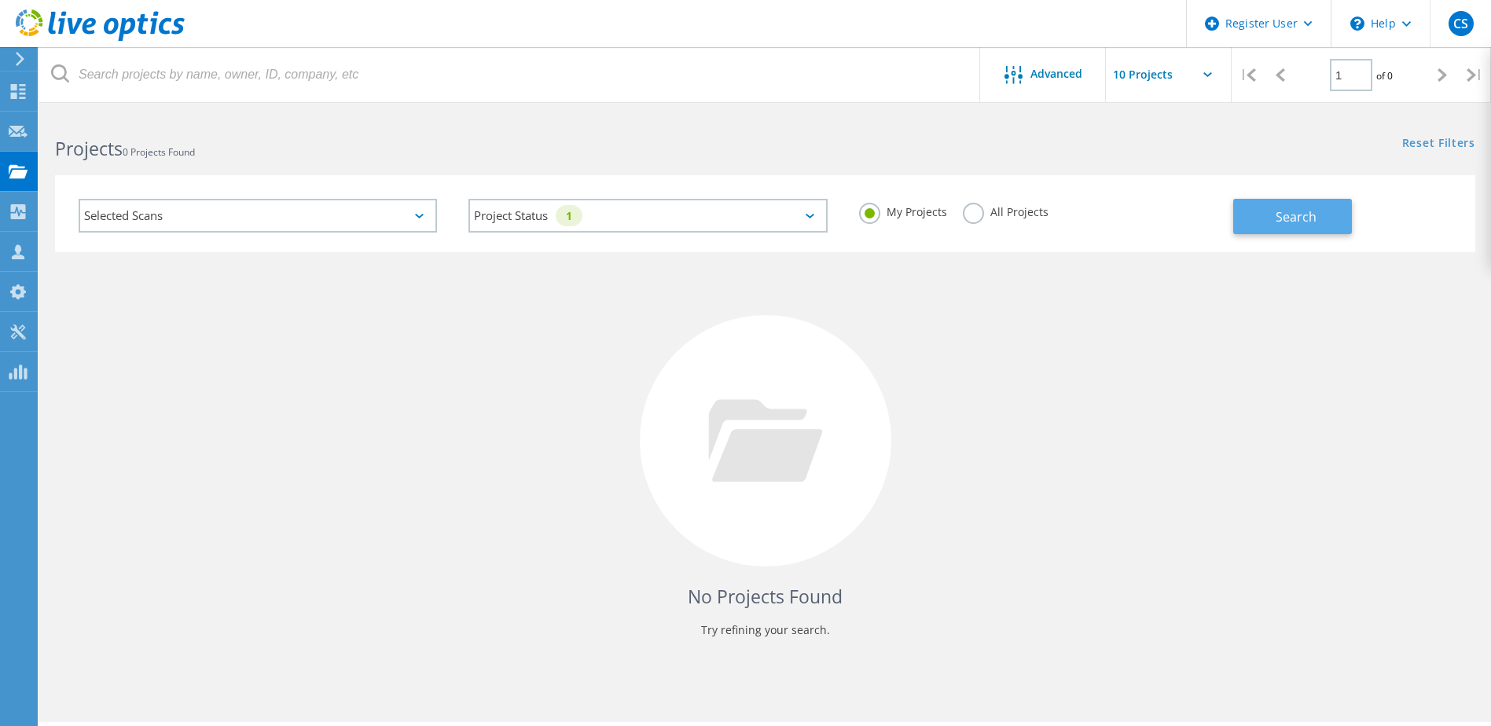
click at [1290, 216] on span "Search" at bounding box center [1295, 216] width 41 height 17
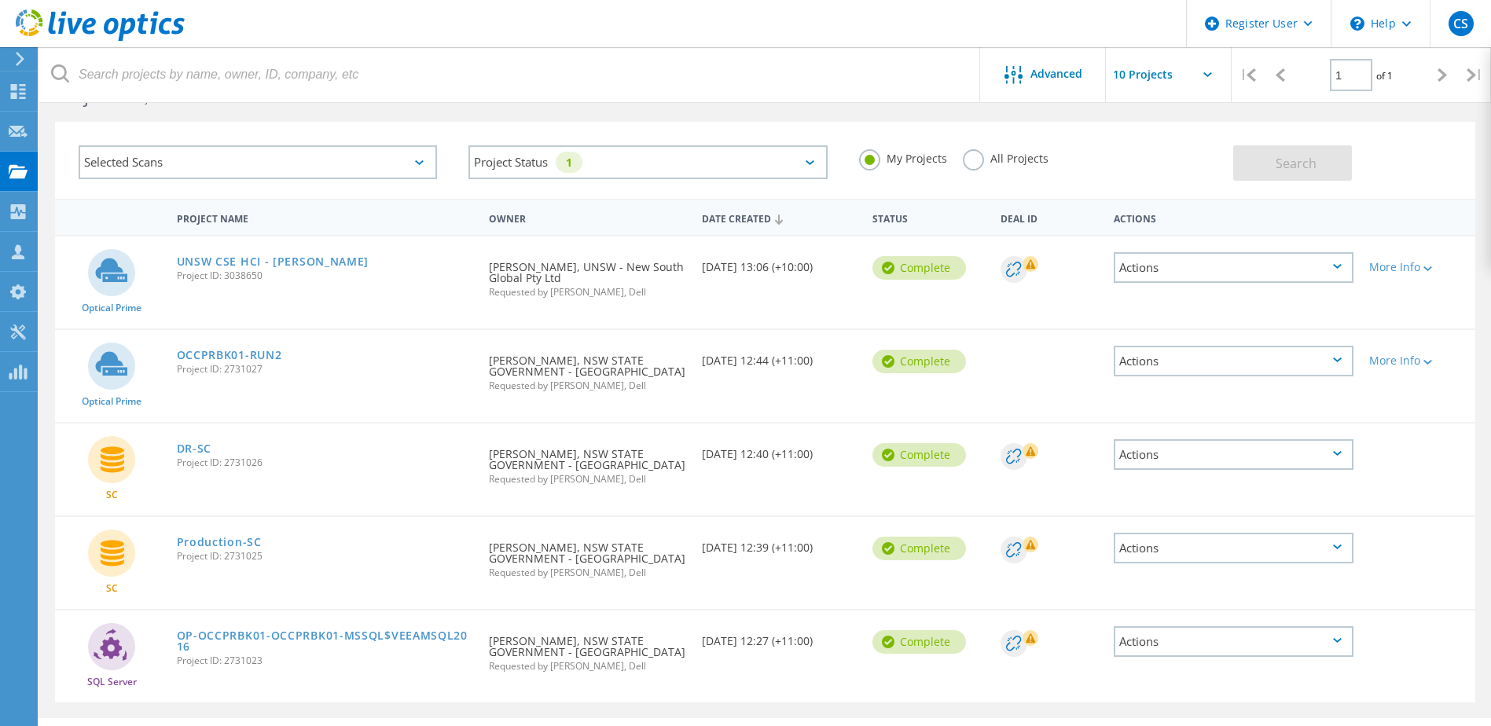
scroll to position [79, 0]
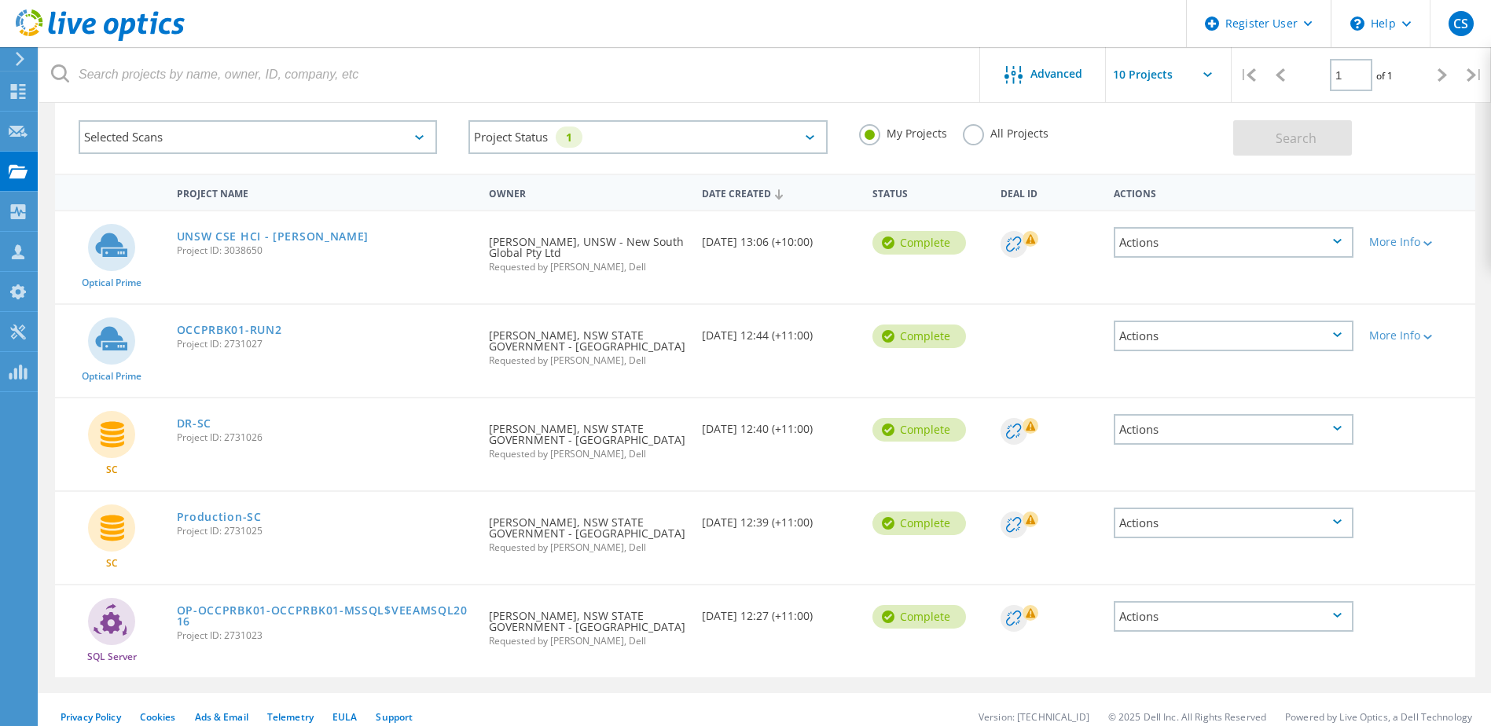
click at [109, 530] on icon at bounding box center [111, 527] width 47 height 47
click at [206, 518] on link "Production-SC" at bounding box center [219, 517] width 85 height 11
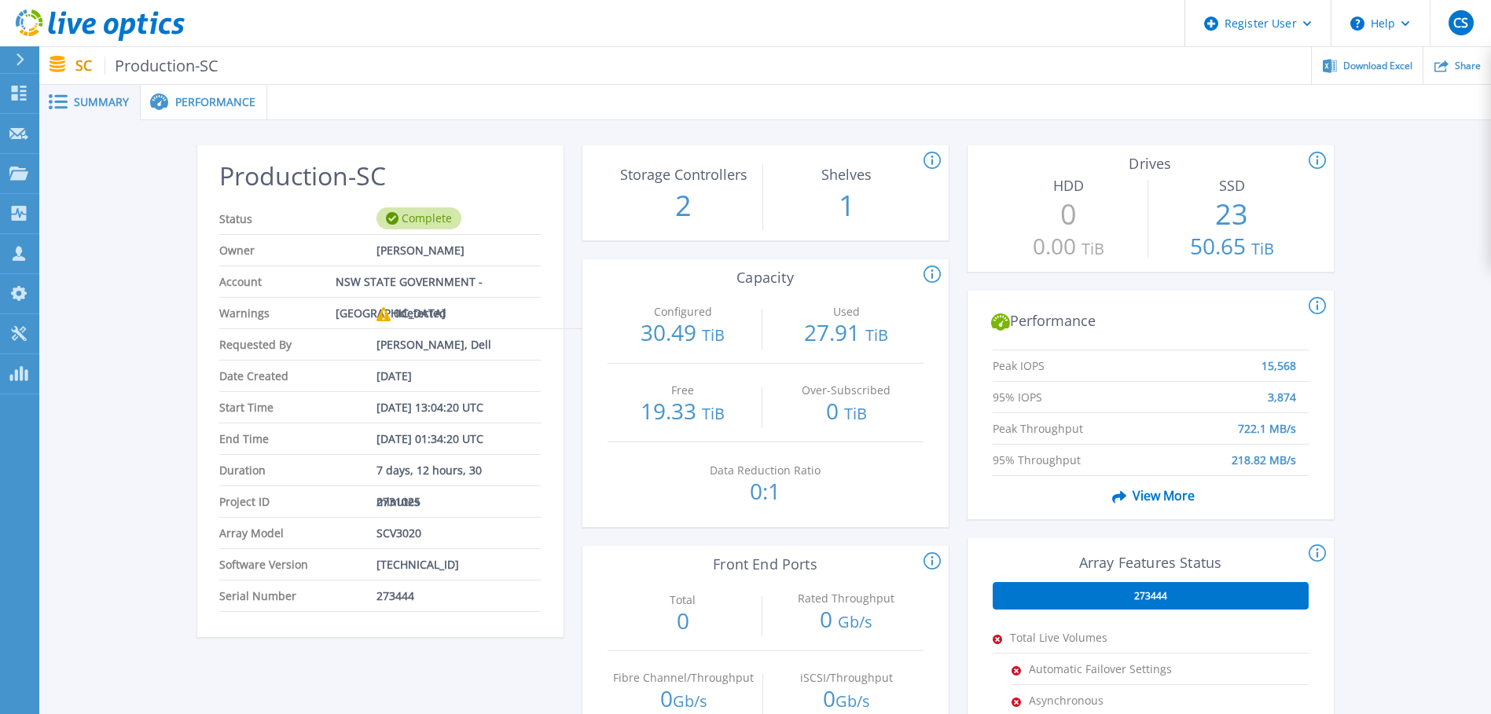
click at [166, 108] on icon at bounding box center [159, 103] width 19 height 18
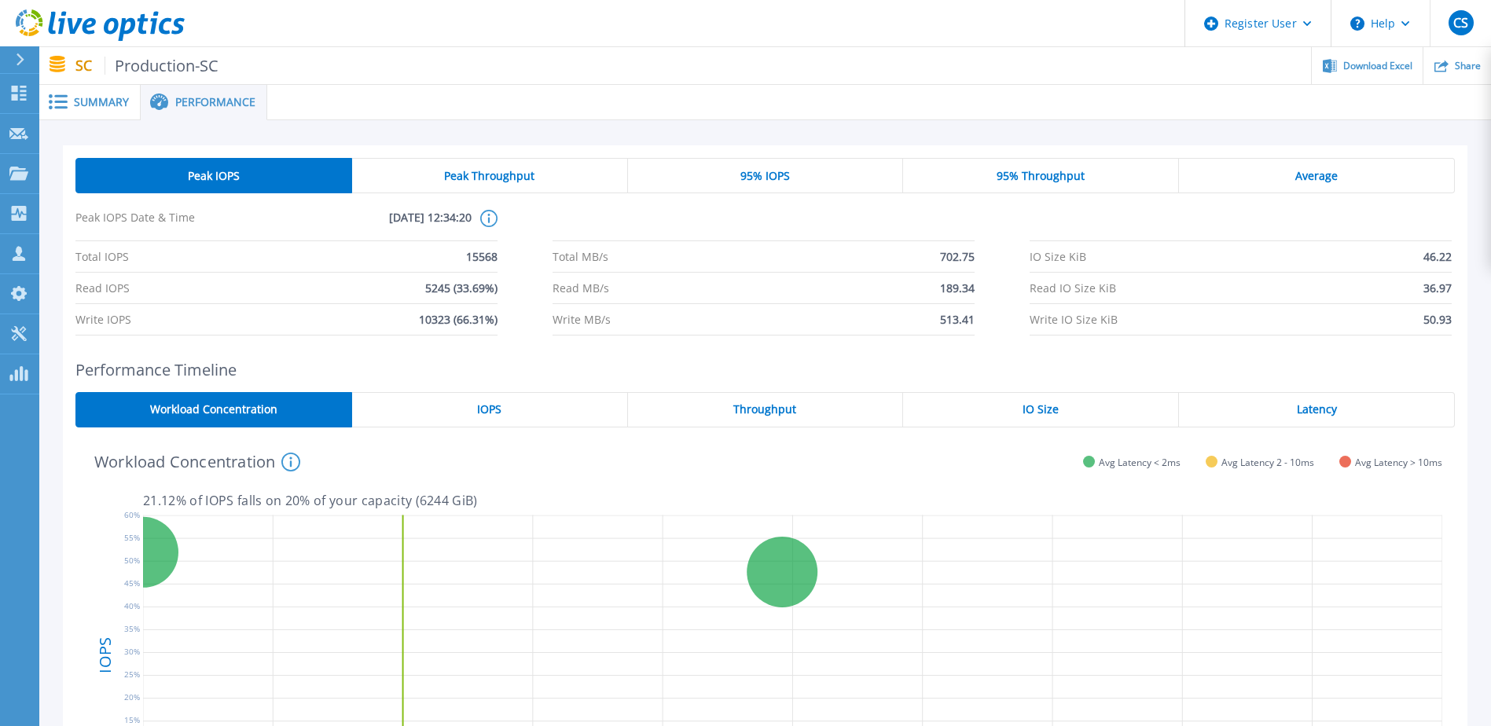
click at [96, 101] on span "Summary" at bounding box center [101, 102] width 55 height 11
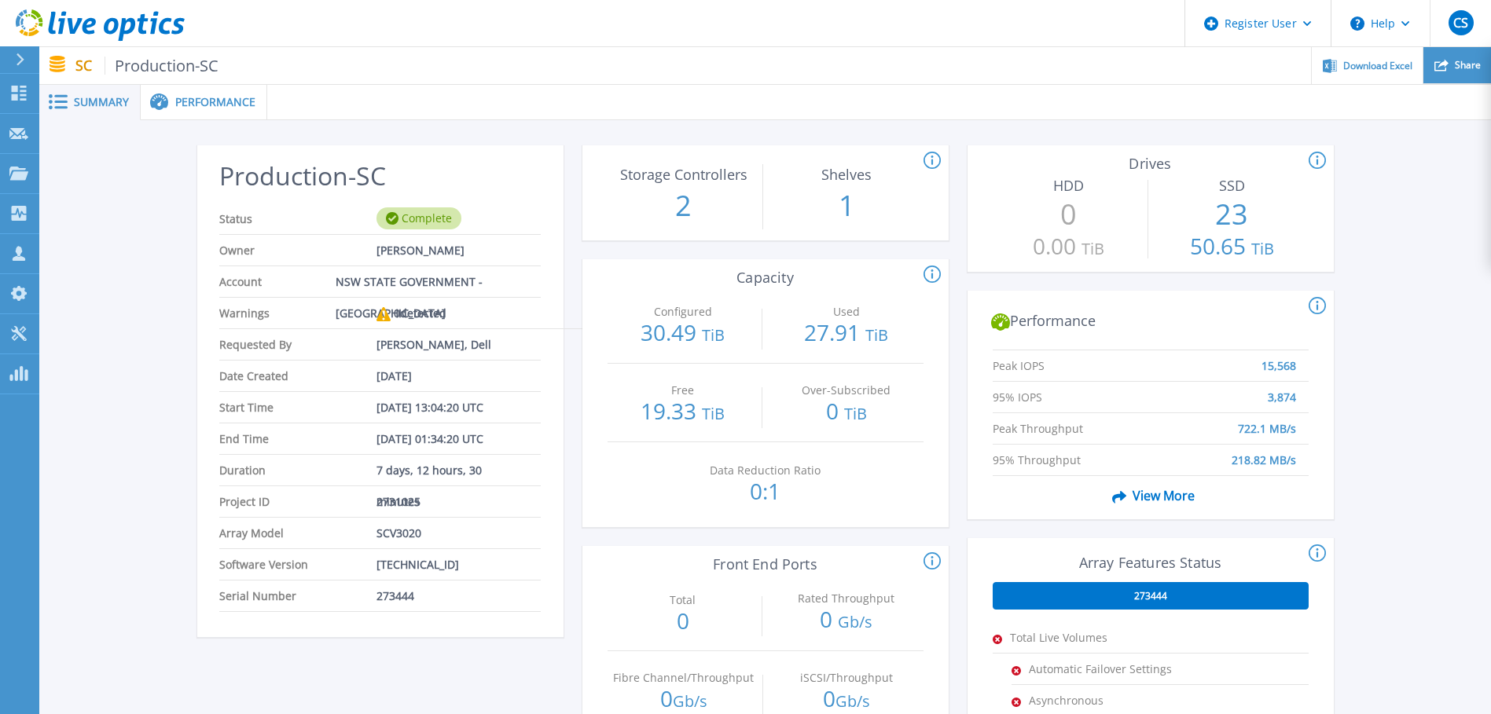
click at [1452, 75] on div "Share" at bounding box center [1457, 65] width 68 height 37
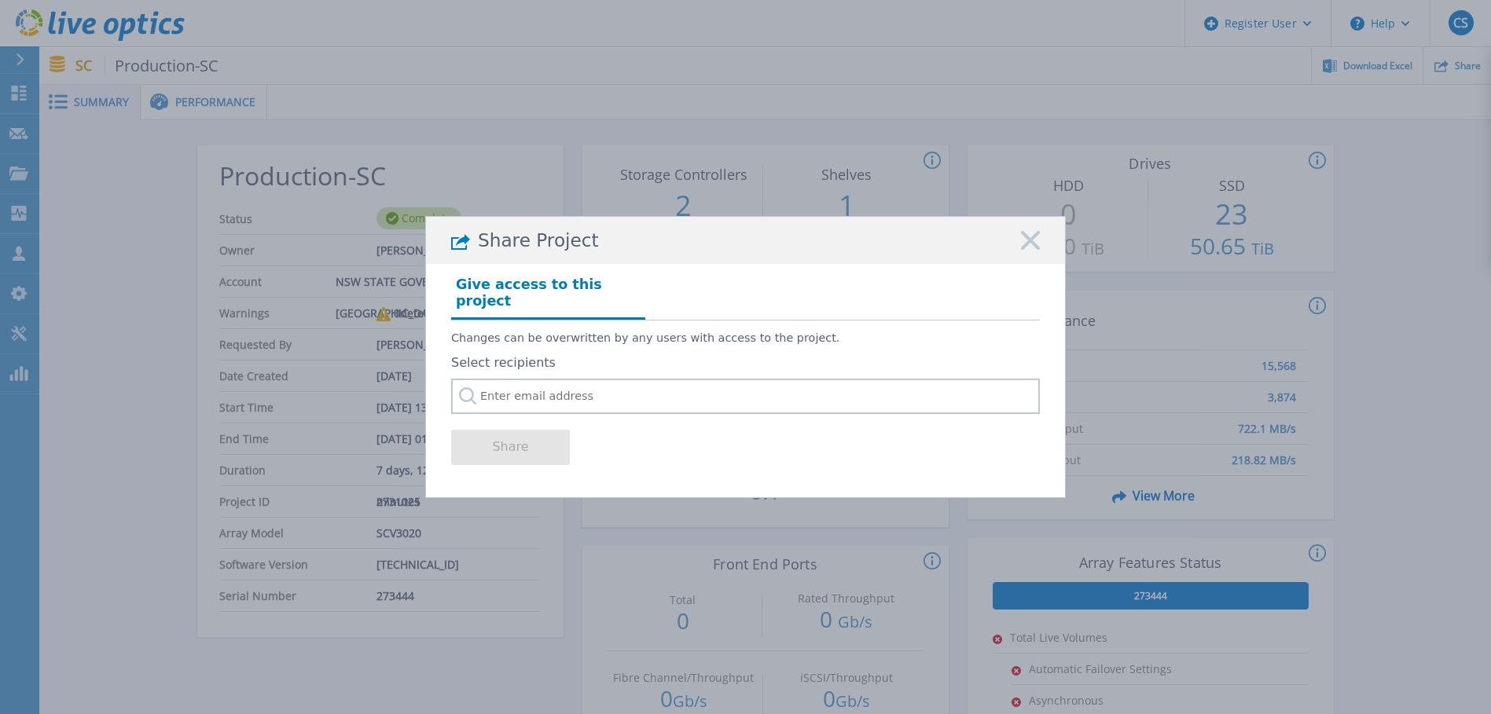
click at [1030, 250] on icon at bounding box center [1030, 240] width 19 height 19
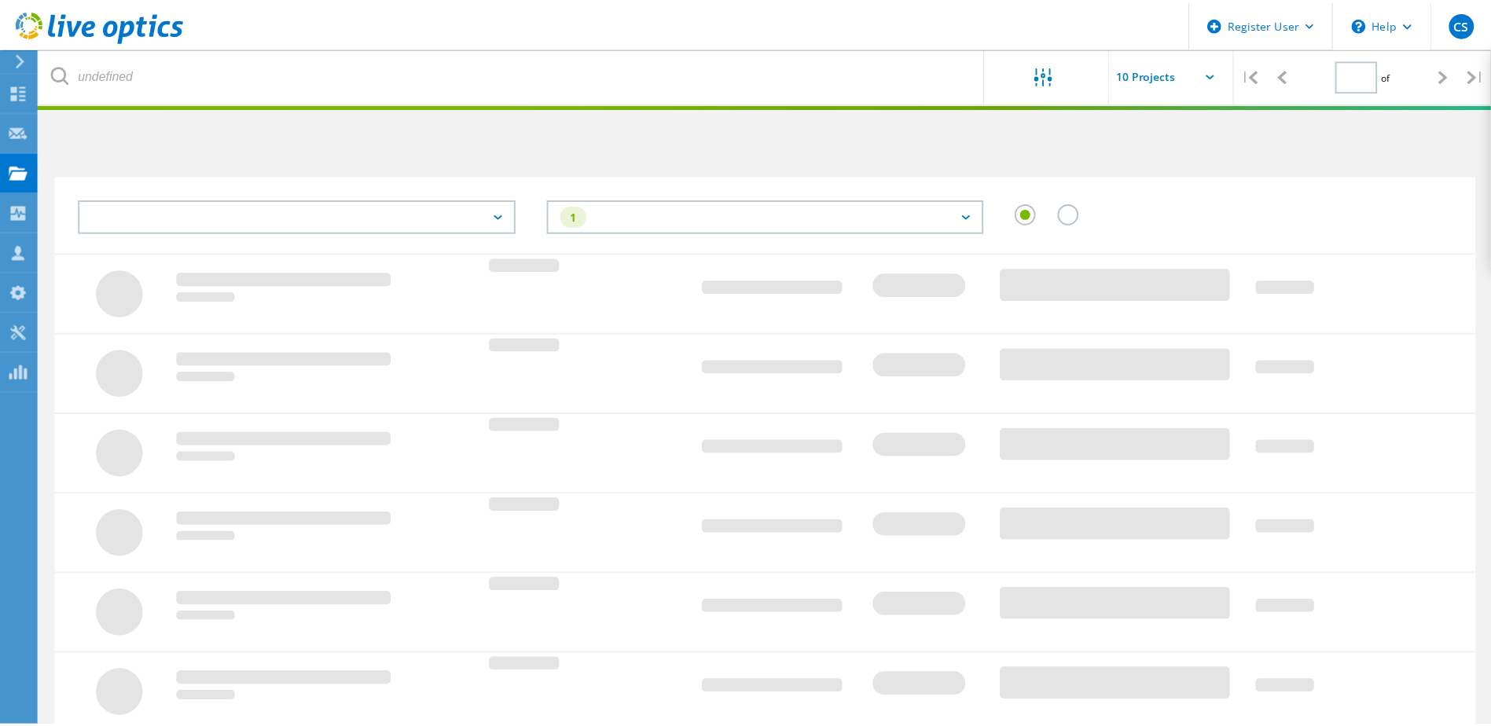
scroll to position [79, 0]
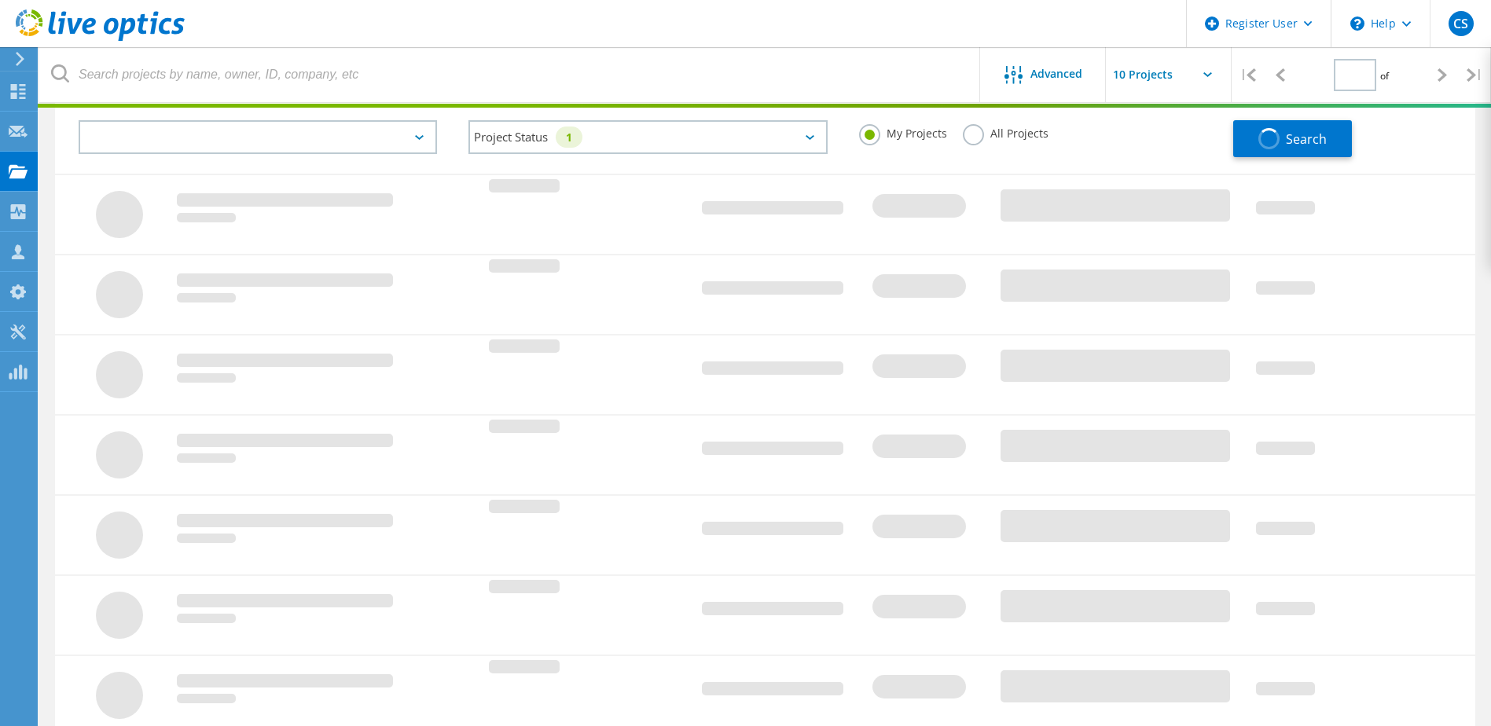
type input "1"
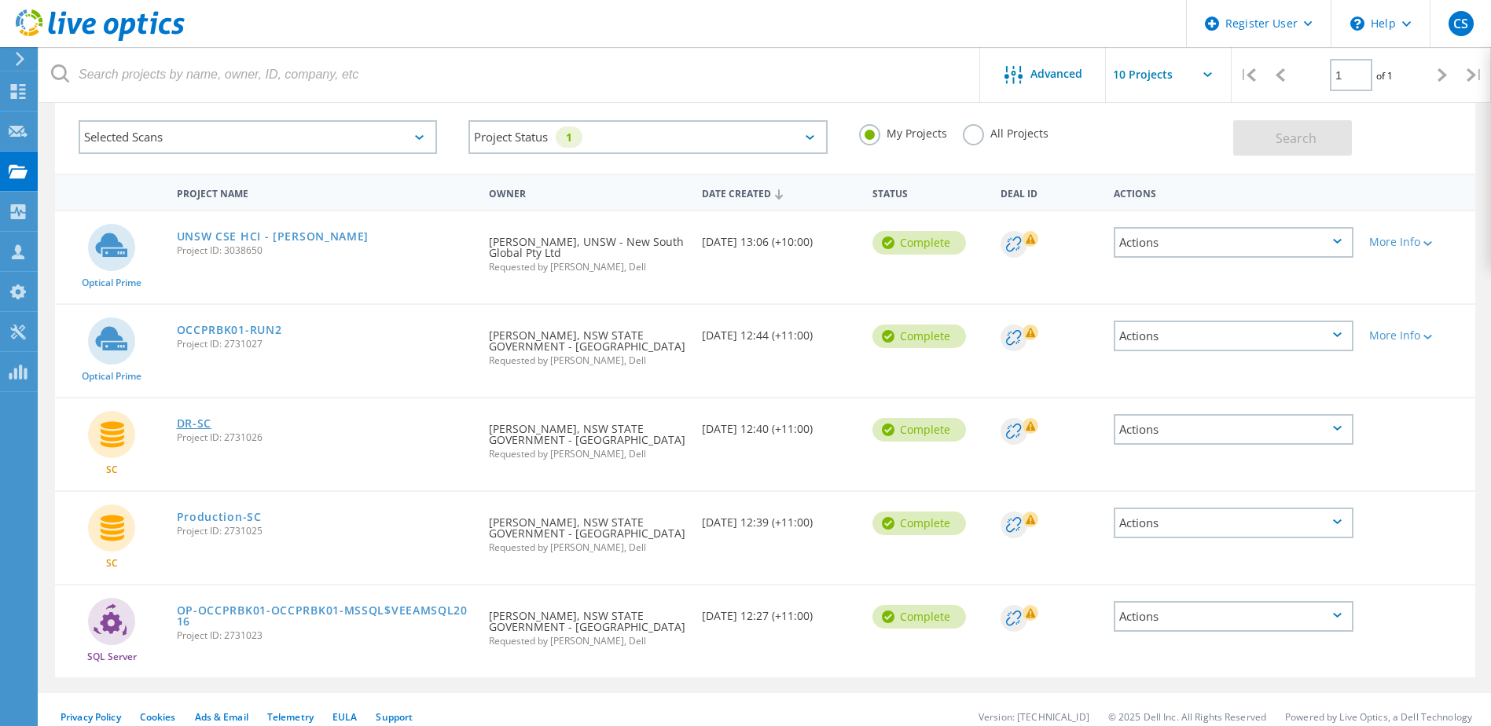
click at [204, 422] on link "DR-SC" at bounding box center [194, 423] width 35 height 11
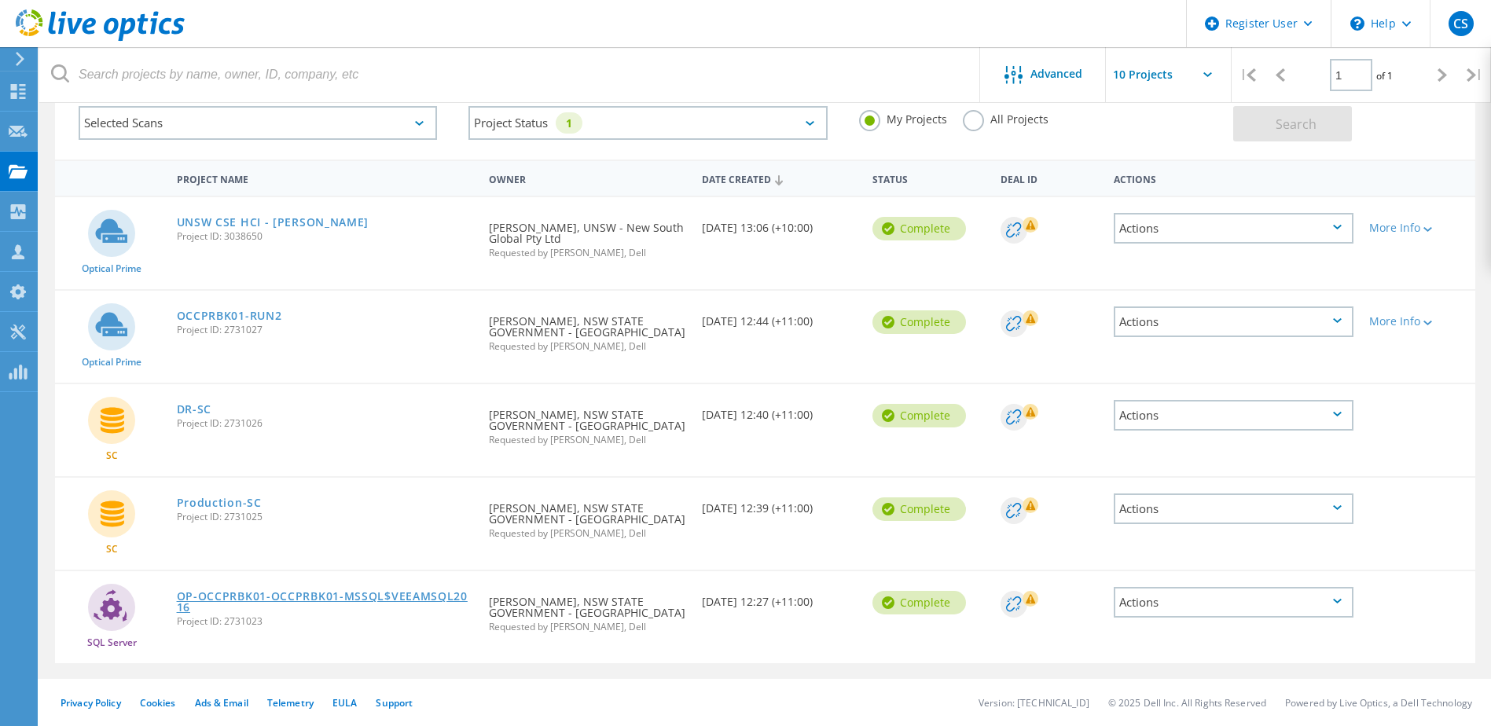
click at [372, 591] on link "OP-OCCPRBK01-OCCPRBK01-MSSQL$VEEAMSQL2016" at bounding box center [325, 602] width 297 height 22
